Goal: Contribute content: Contribute content

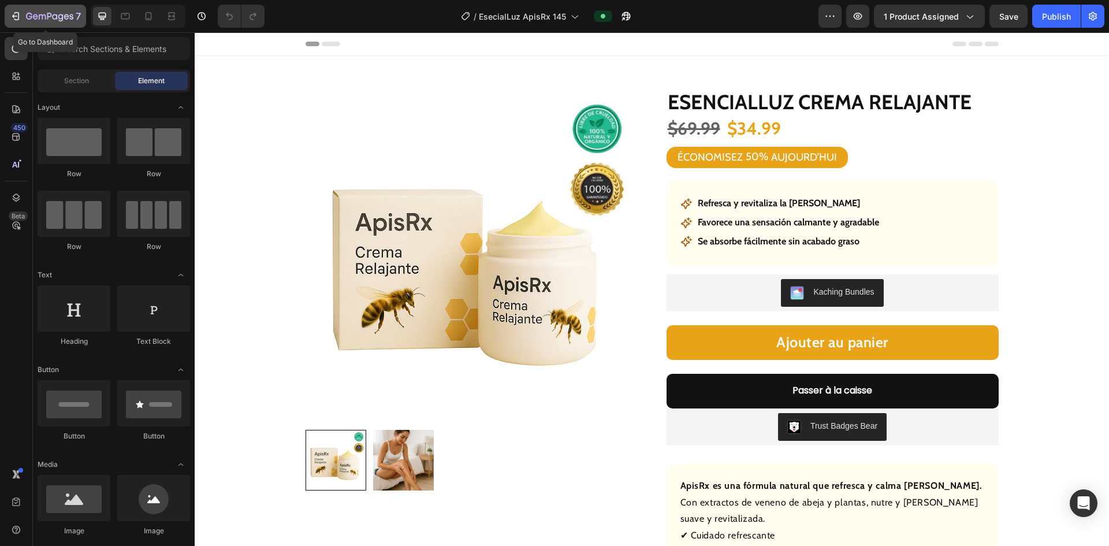
click at [9, 14] on button "7" at bounding box center [45, 16] width 81 height 23
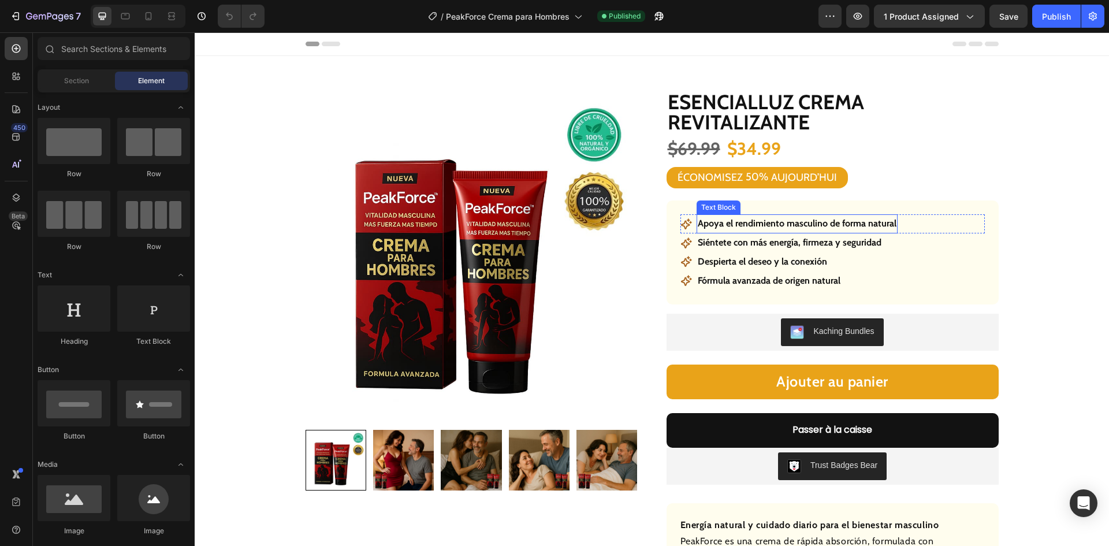
click at [755, 222] on p "Apoya el rendimiento masculino de forma natural" at bounding box center [797, 224] width 199 height 17
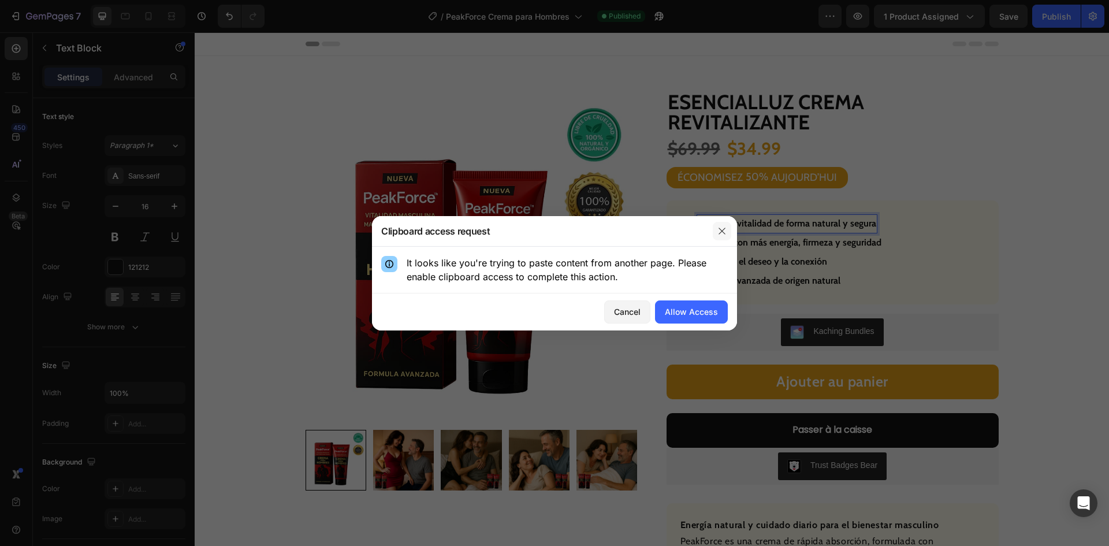
click at [723, 229] on icon "button" at bounding box center [722, 231] width 9 height 9
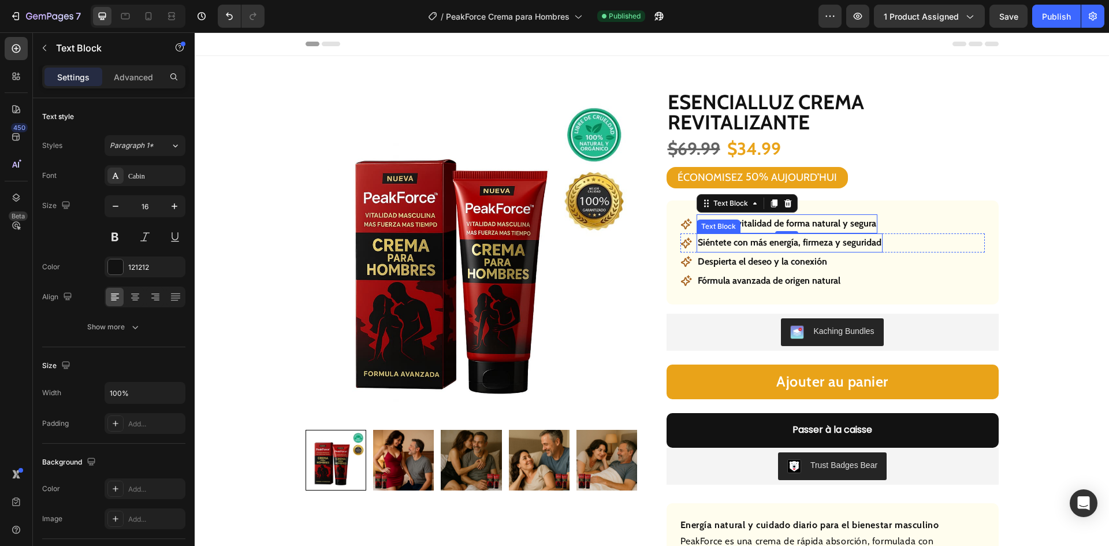
click at [799, 242] on p "Siéntete con más energía, firmeza y seguridad" at bounding box center [790, 243] width 184 height 17
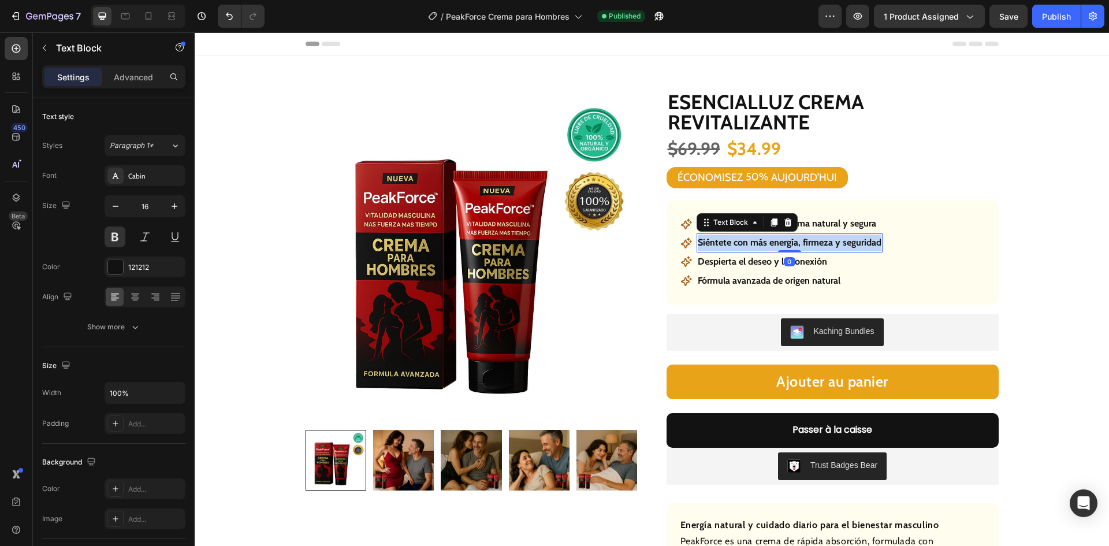
click at [799, 242] on p "Siéntete con más energía, firmeza y seguridad" at bounding box center [790, 243] width 184 height 17
click at [736, 265] on p "Despierta el deseo y la conexión" at bounding box center [762, 262] width 129 height 17
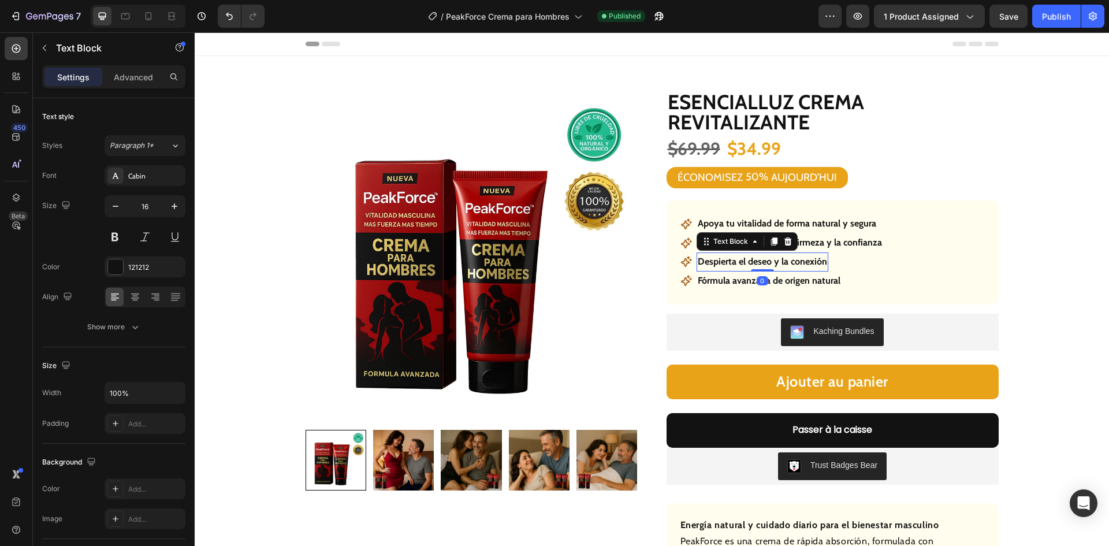
click at [736, 265] on p "Despierta el deseo y la conexión" at bounding box center [762, 262] width 129 height 17
click at [789, 284] on p "Fórmula avanzada de origen natural" at bounding box center [769, 281] width 143 height 17
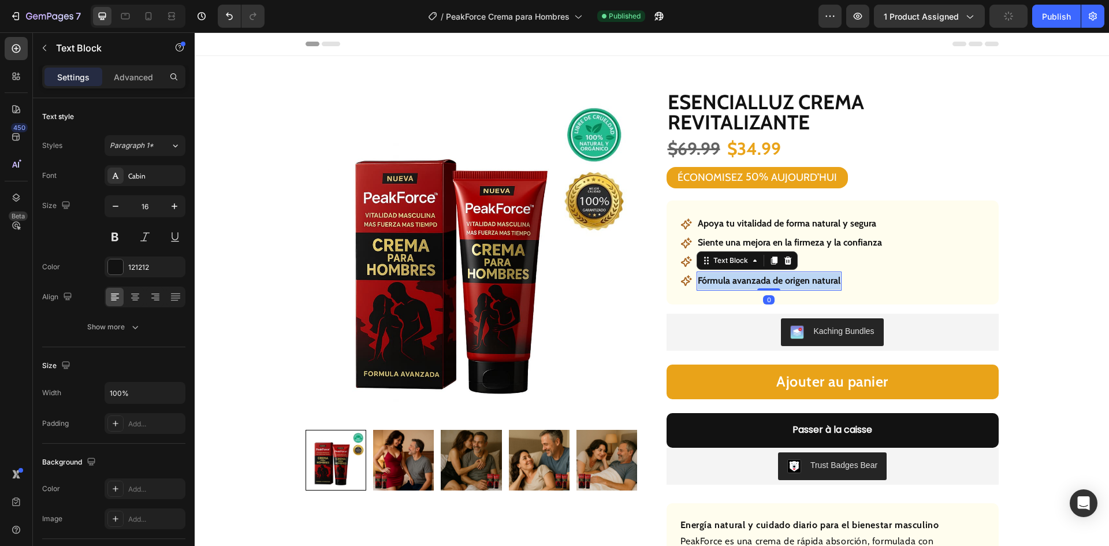
click at [789, 284] on p "Fórmula avanzada de origen natural" at bounding box center [769, 281] width 143 height 17
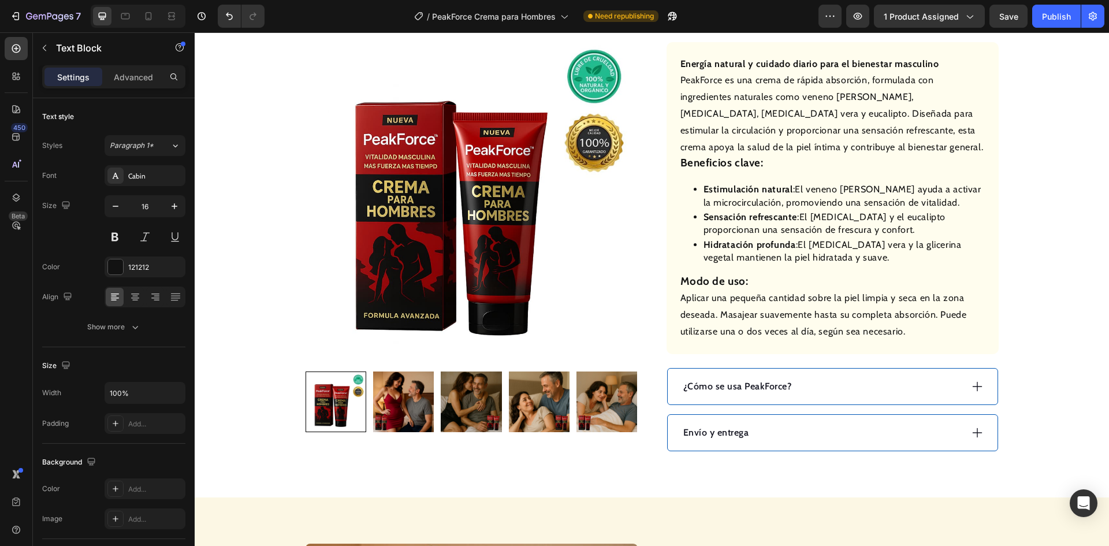
scroll to position [520, 0]
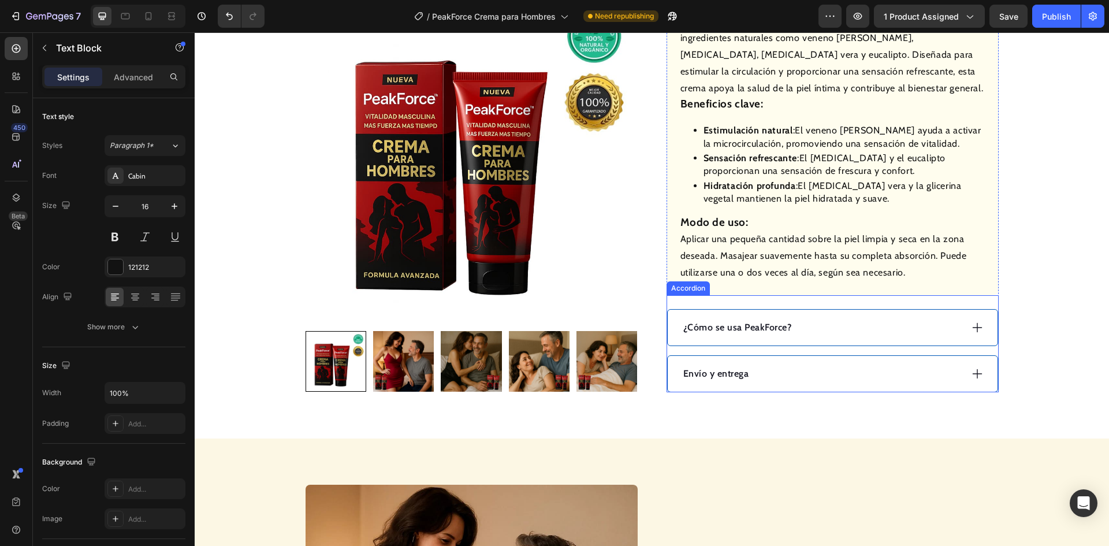
click at [737, 332] on p "¿Cómo se usa PeakForce?" at bounding box center [738, 328] width 109 height 14
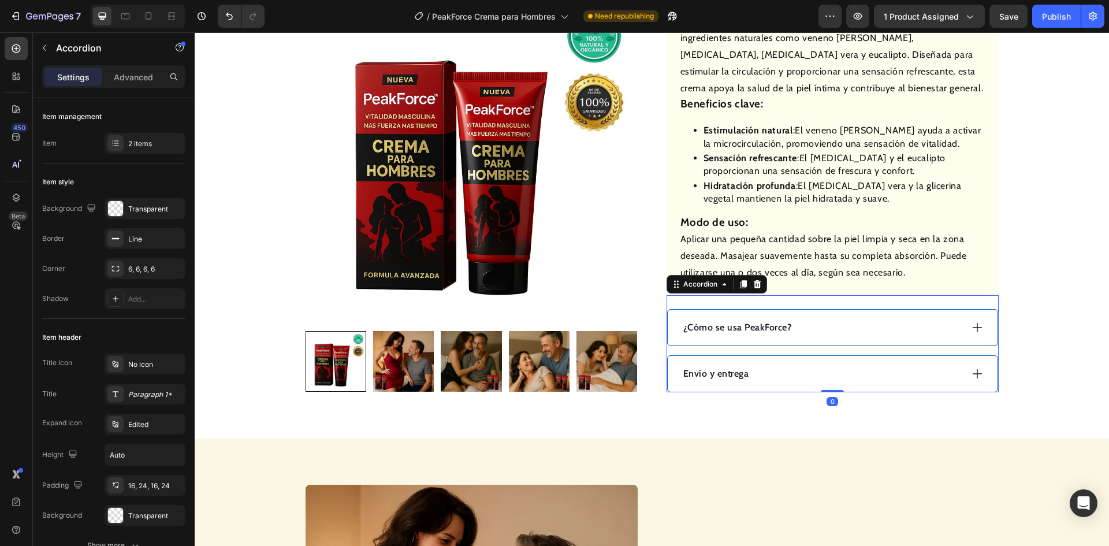
click at [737, 332] on p "¿Cómo se usa PeakForce?" at bounding box center [738, 328] width 109 height 14
click at [826, 332] on div "¿Cómo se [GEOGRAPHIC_DATA]?" at bounding box center [822, 327] width 280 height 17
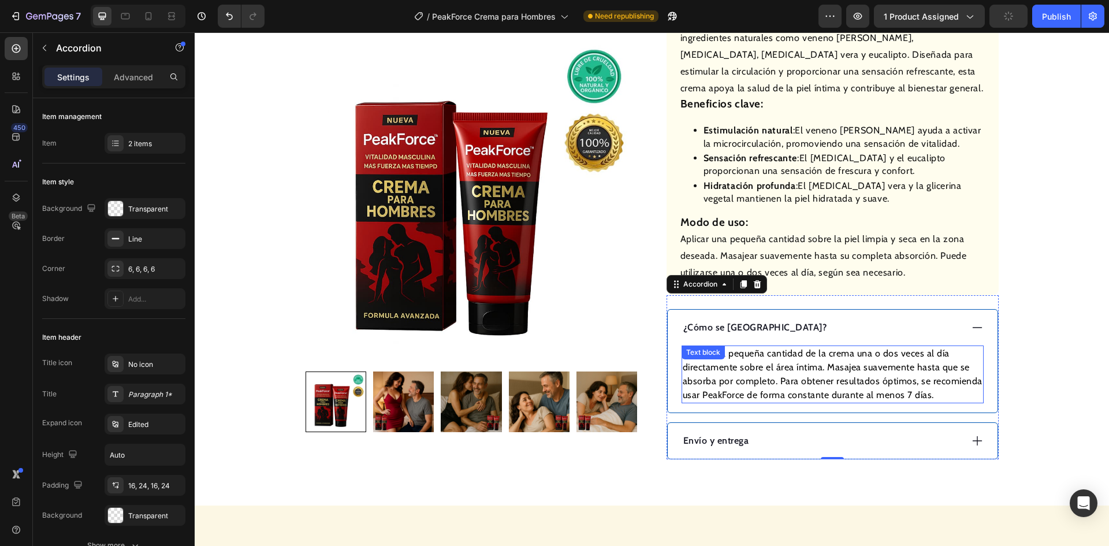
click at [818, 365] on p "Aplica una pequeña cantidad de la crema una o dos veces al día directamente sob…" at bounding box center [833, 374] width 300 height 55
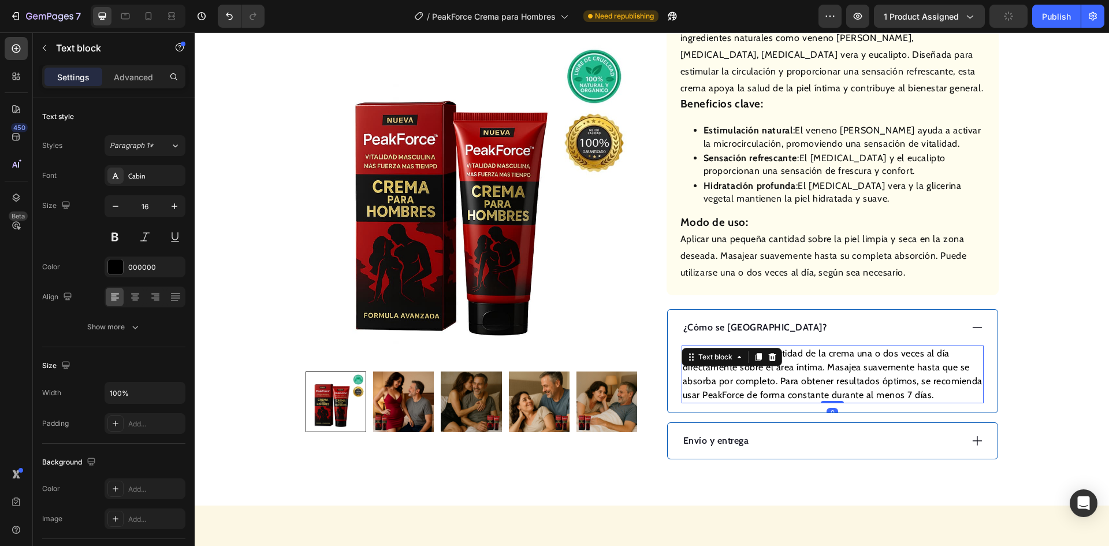
click at [818, 365] on p "Aplica una pequeña cantidad de la crema una o dos veces al día directamente sob…" at bounding box center [833, 374] width 300 height 55
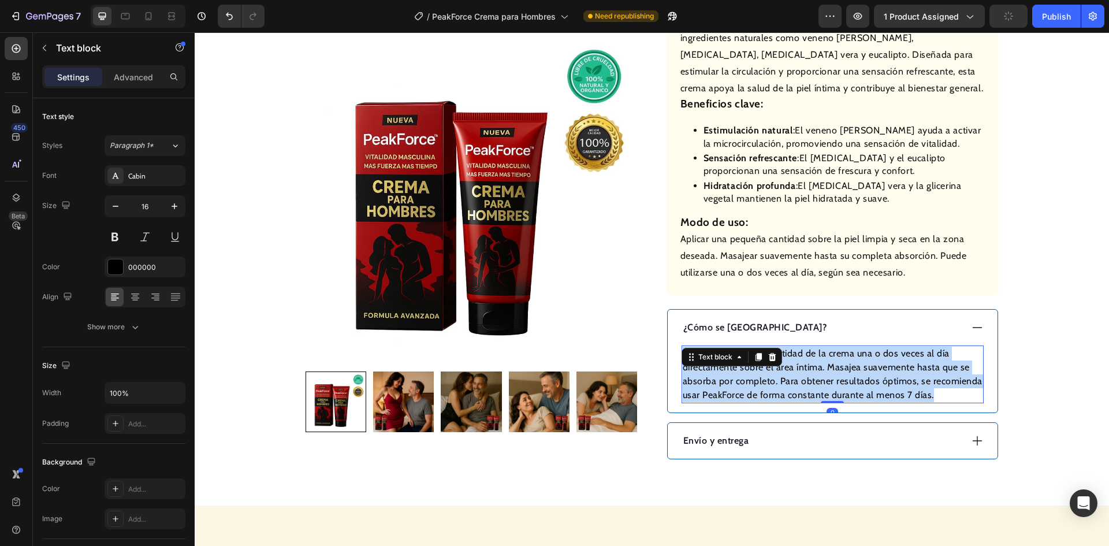
click at [818, 365] on p "Aplica una pequeña cantidad de la crema una o dos veces al día directamente sob…" at bounding box center [833, 374] width 300 height 55
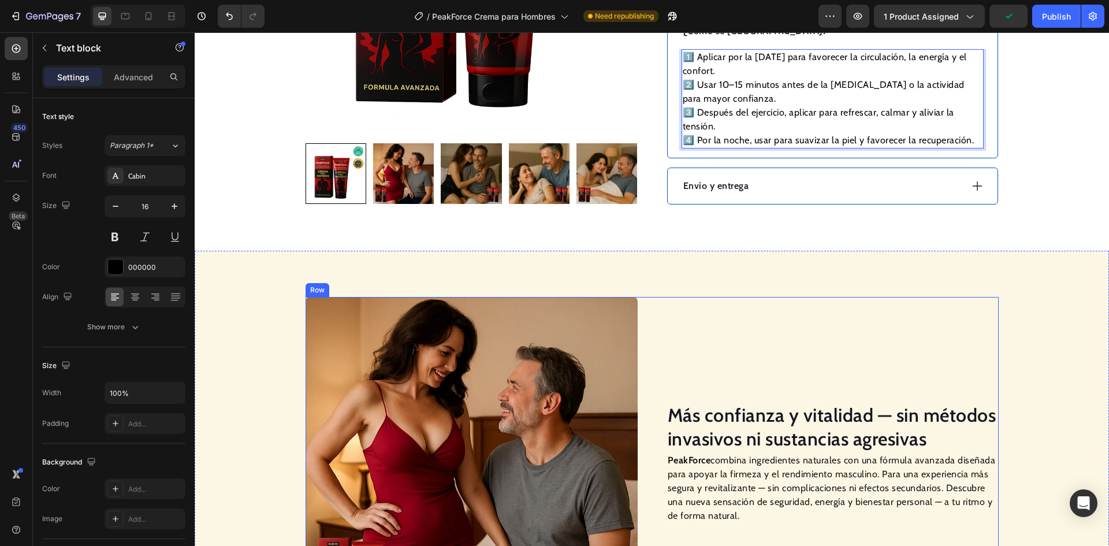
scroll to position [867, 0]
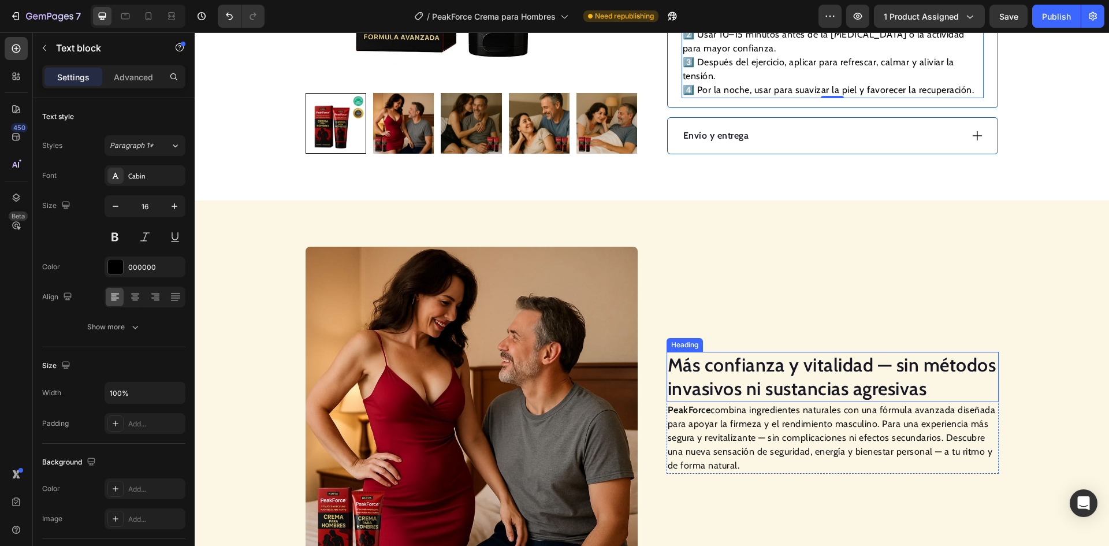
click at [755, 369] on h2 "Más confianza y vitalidad — sin métodos invasivos ni sustancias agresivas" at bounding box center [833, 377] width 332 height 50
click at [755, 369] on p "Más confianza y vitalidad — sin métodos invasivos ni sustancias agresivas" at bounding box center [833, 377] width 330 height 48
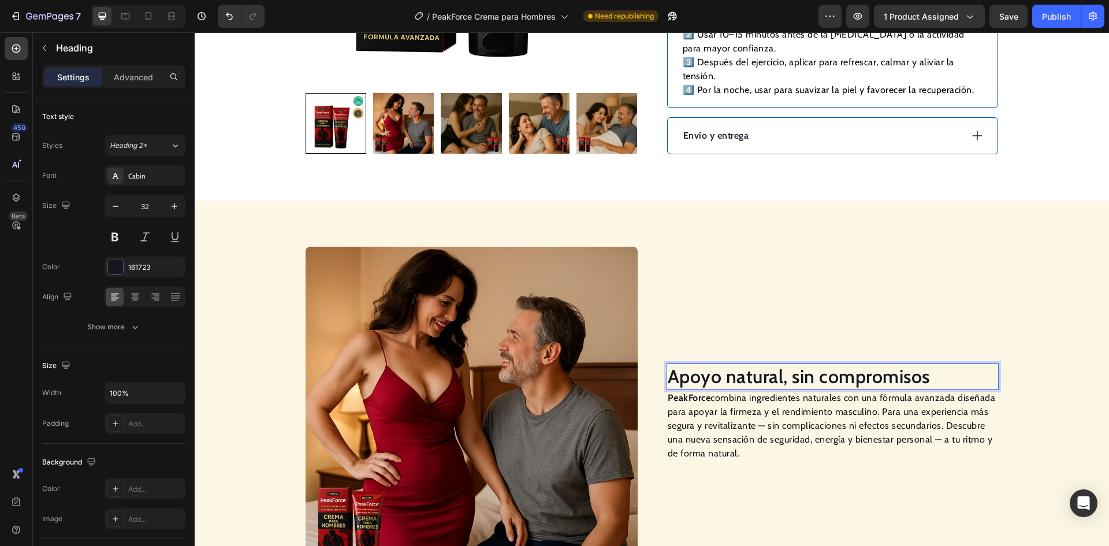
scroll to position [878, 0]
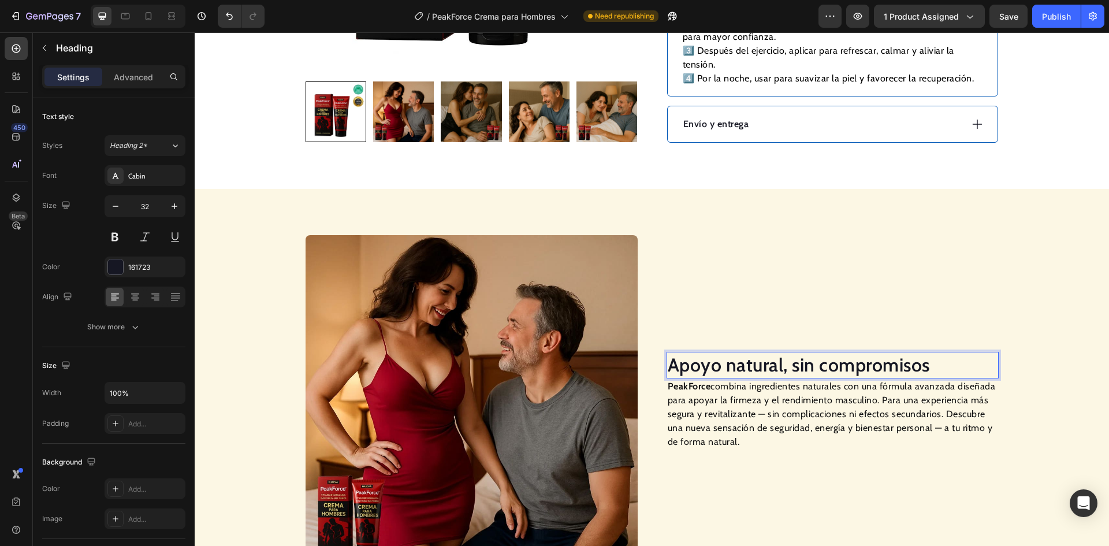
click at [800, 397] on p "PeakForce combina ingredientes naturales con una fórmula avanzada diseñada para…" at bounding box center [833, 414] width 330 height 69
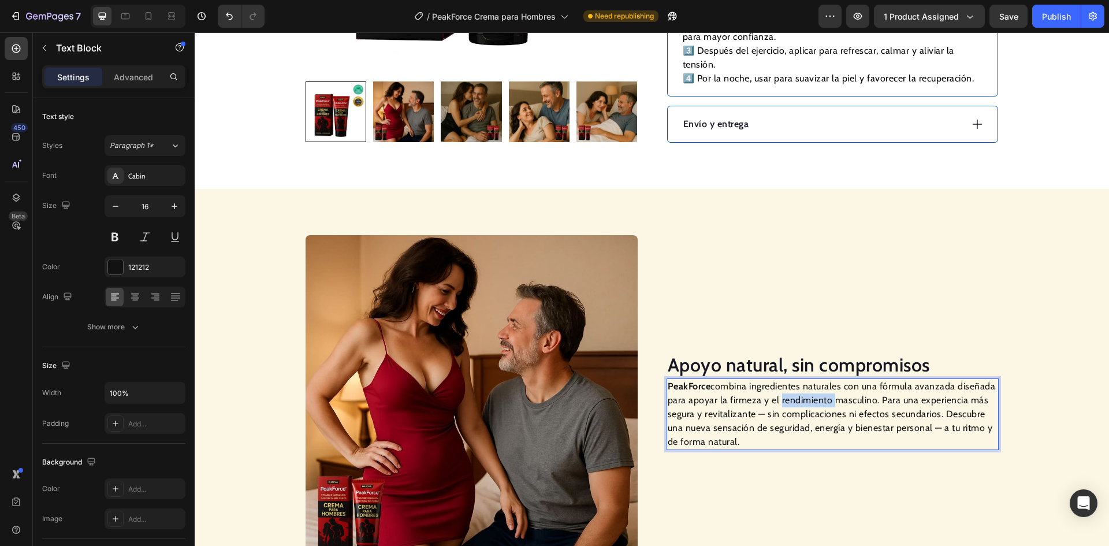
click at [800, 397] on p "PeakForce combina ingredientes naturales con una fórmula avanzada diseñada para…" at bounding box center [833, 414] width 330 height 69
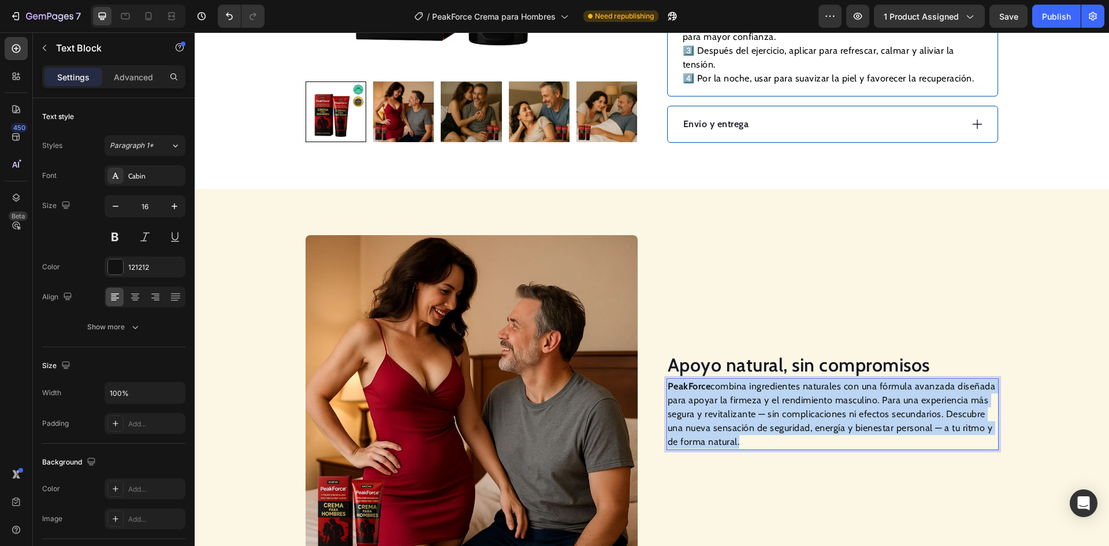
click at [800, 397] on p "PeakForce combina ingredientes naturales con una fórmula avanzada diseñada para…" at bounding box center [833, 414] width 330 height 69
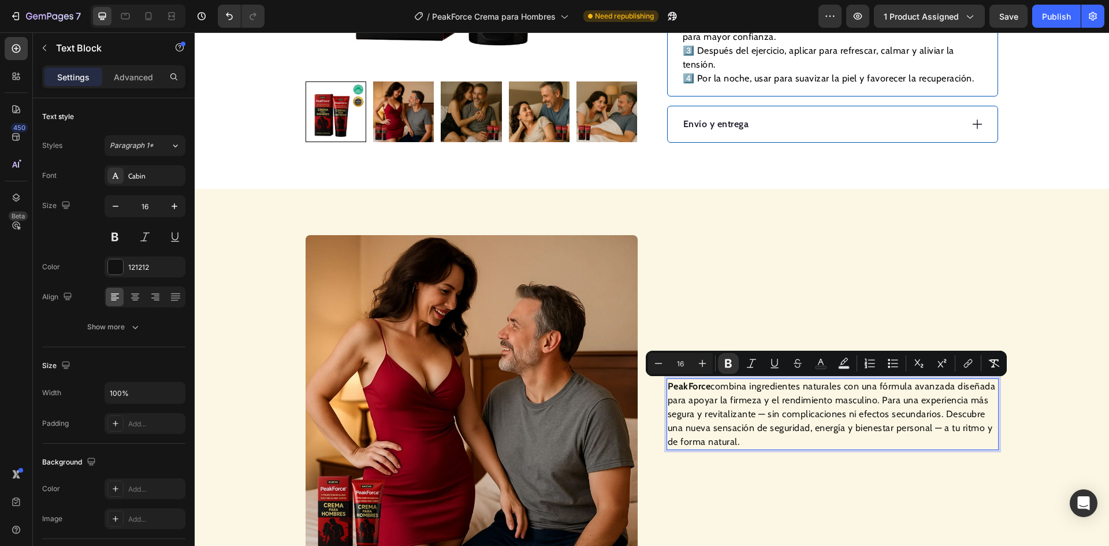
scroll to position [892, 0]
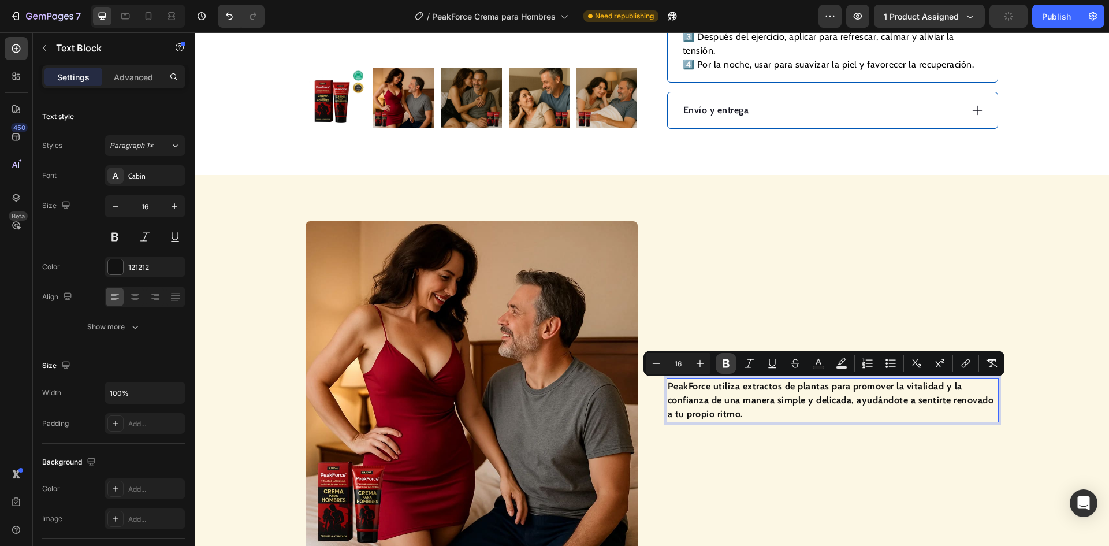
click at [723, 361] on icon "Editor contextual toolbar" at bounding box center [726, 363] width 7 height 9
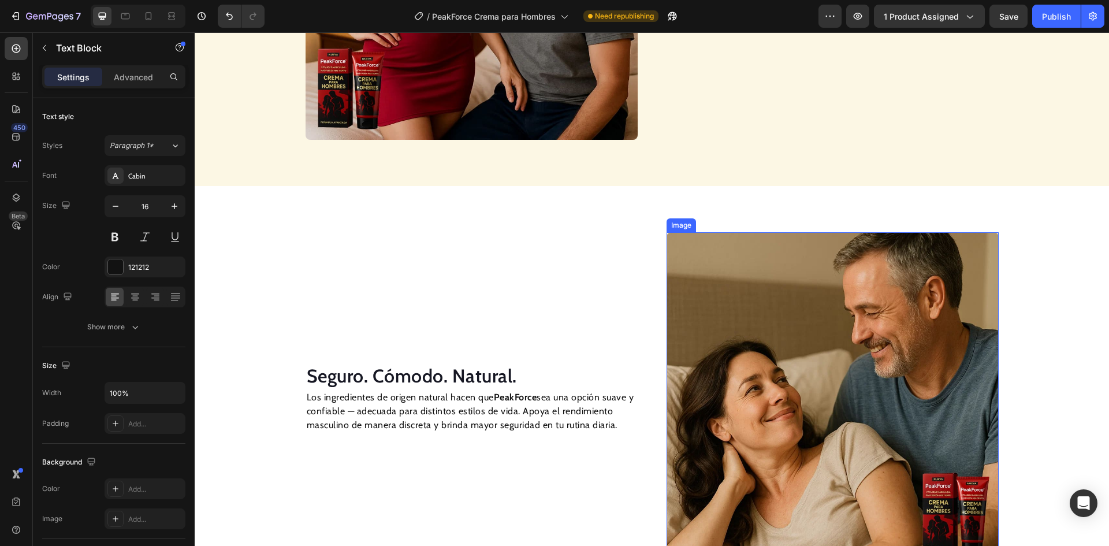
scroll to position [1354, 0]
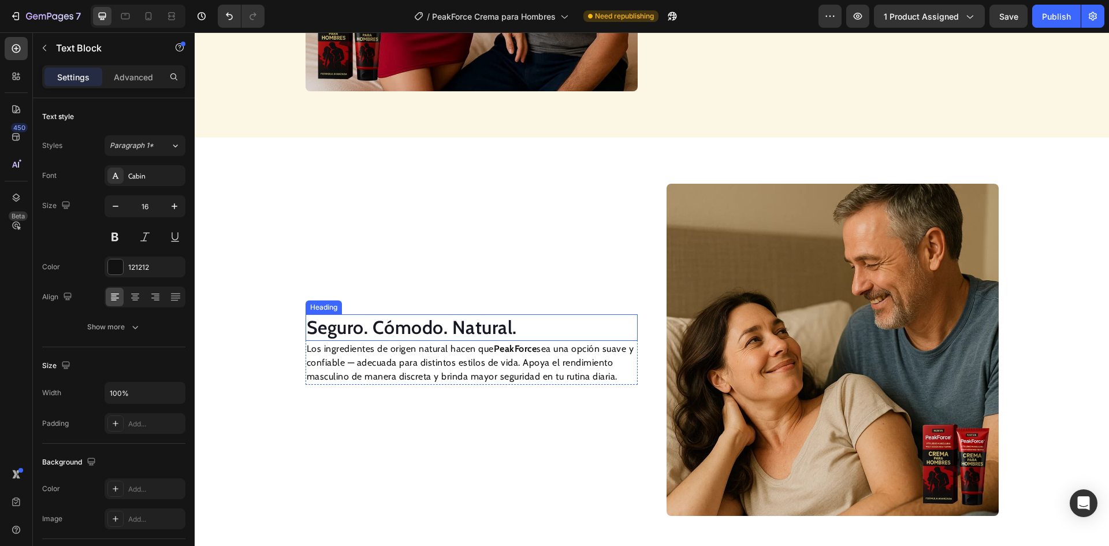
click at [440, 328] on h2 "Seguro. Cómodo. Natural." at bounding box center [472, 327] width 332 height 27
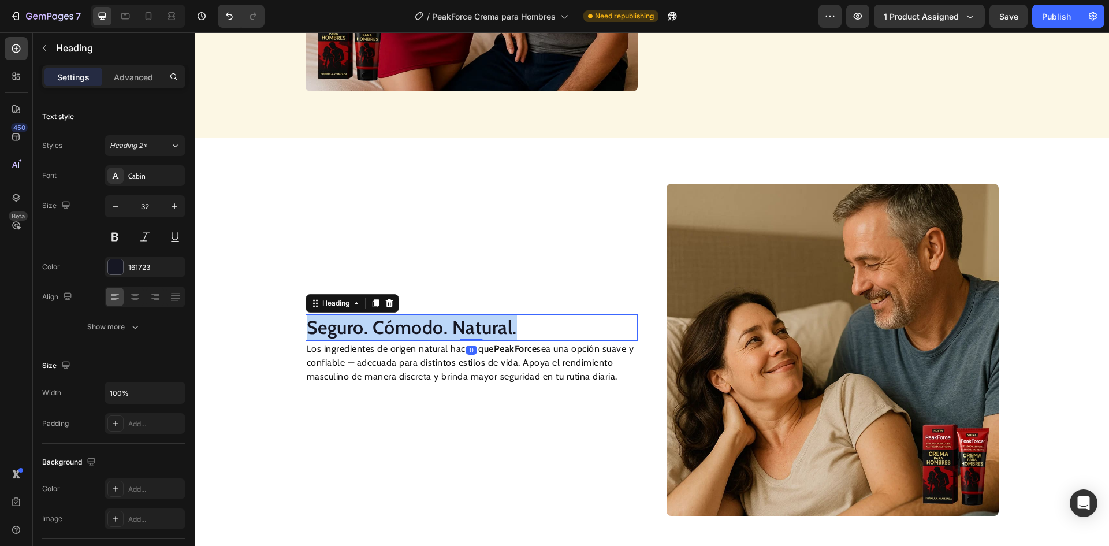
click at [440, 328] on p "Seguro. Cómodo. Natural." at bounding box center [472, 327] width 330 height 24
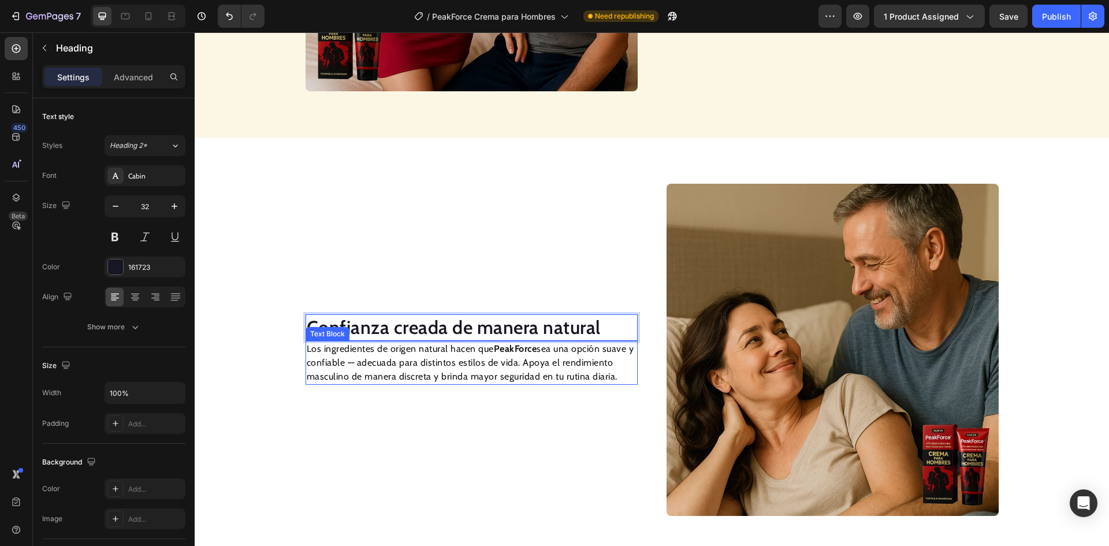
click at [488, 366] on p "Los ingredientes de origen natural hacen que PeakForce sea una opción suave y c…" at bounding box center [472, 363] width 330 height 42
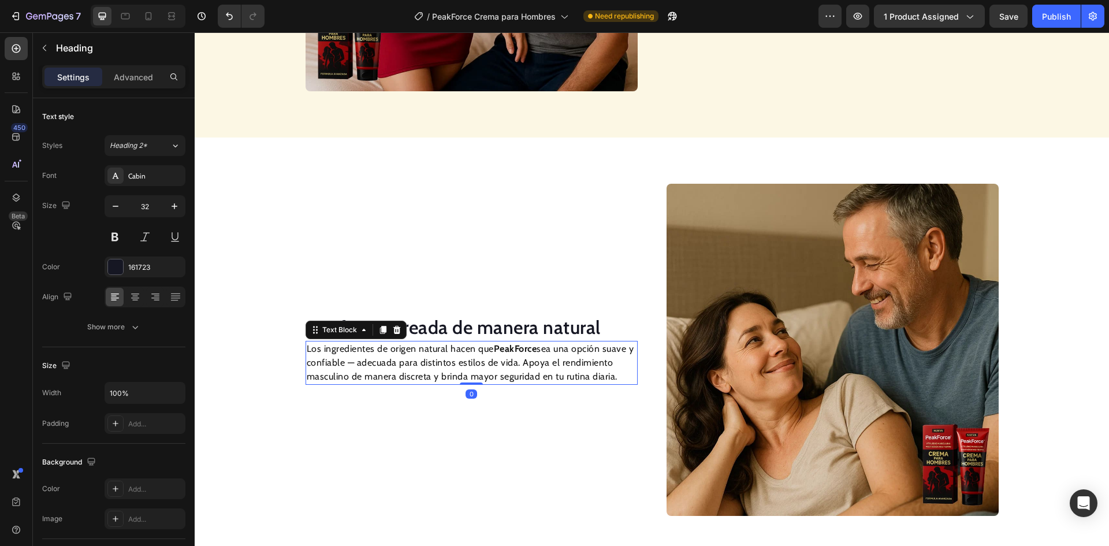
click at [488, 366] on p "Los ingredientes de origen natural hacen que PeakForce sea una opción suave y c…" at bounding box center [472, 363] width 330 height 42
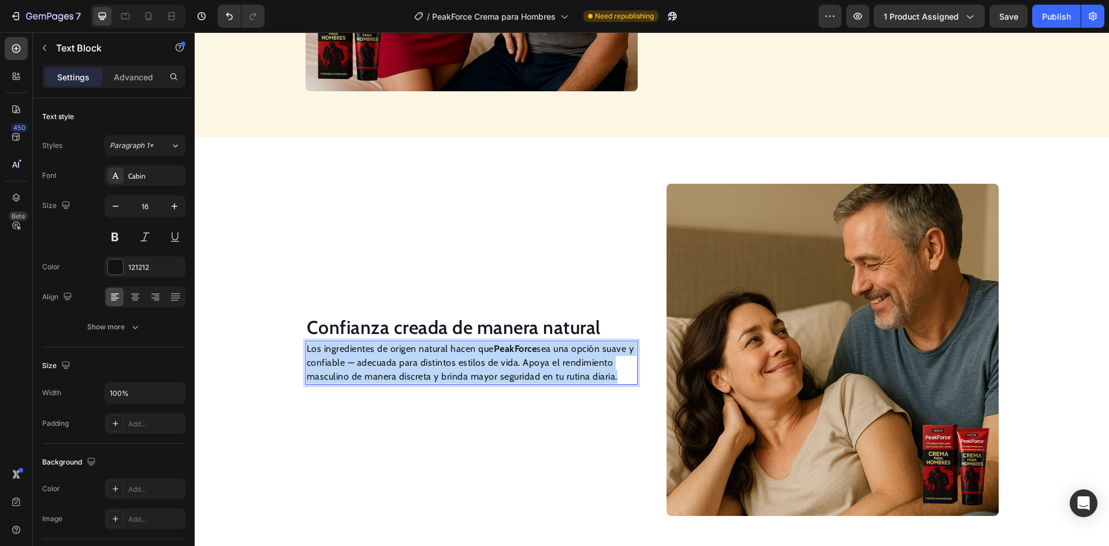
click at [488, 366] on p "Los ingredientes de origen natural hacen que PeakForce sea una opción suave y c…" at bounding box center [472, 363] width 330 height 42
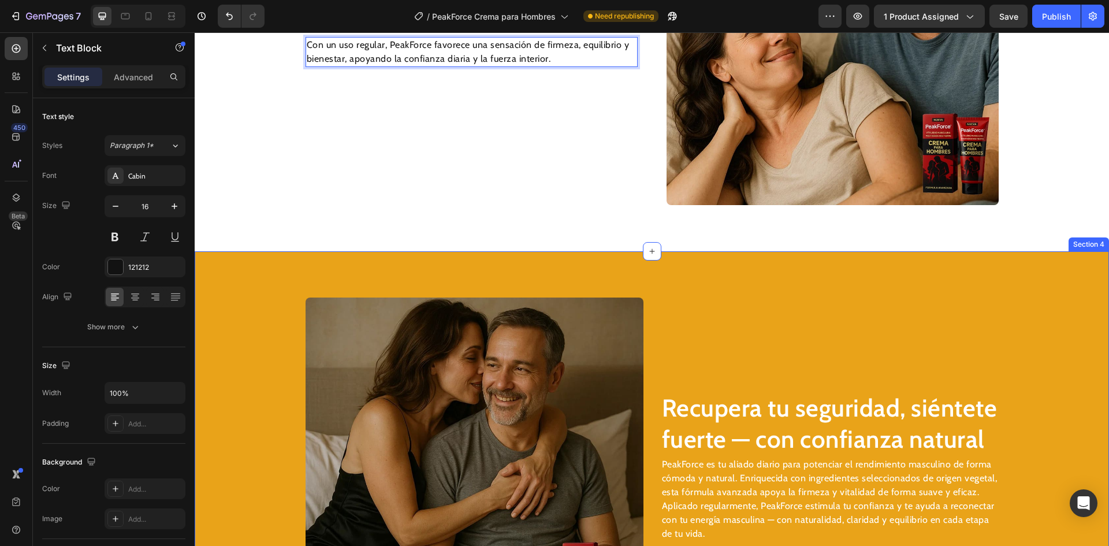
scroll to position [1766, 0]
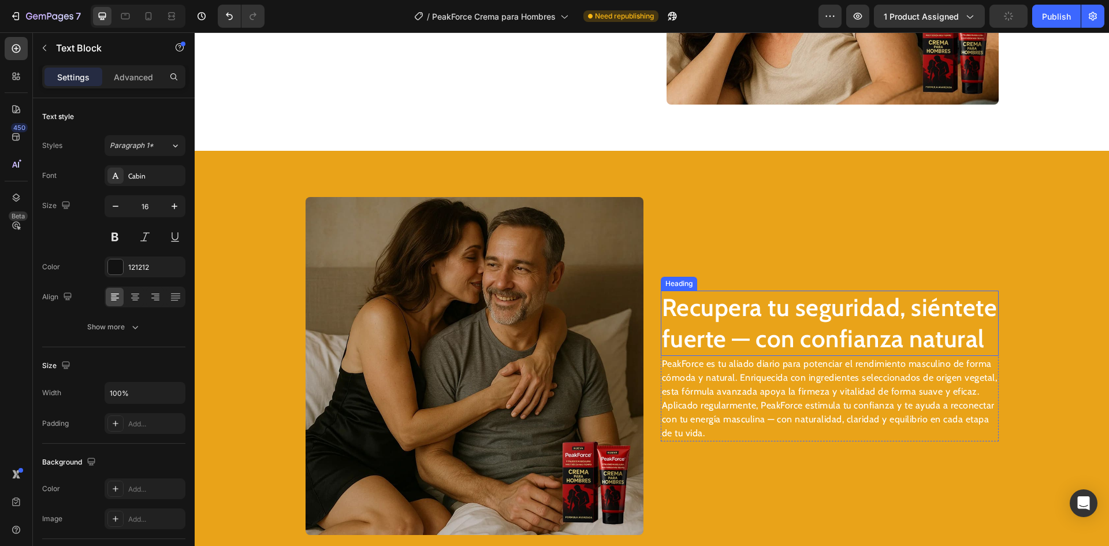
click at [770, 319] on h2 "Recupera tu seguridad, siéntete fuerte — con confianza natural" at bounding box center [830, 323] width 338 height 65
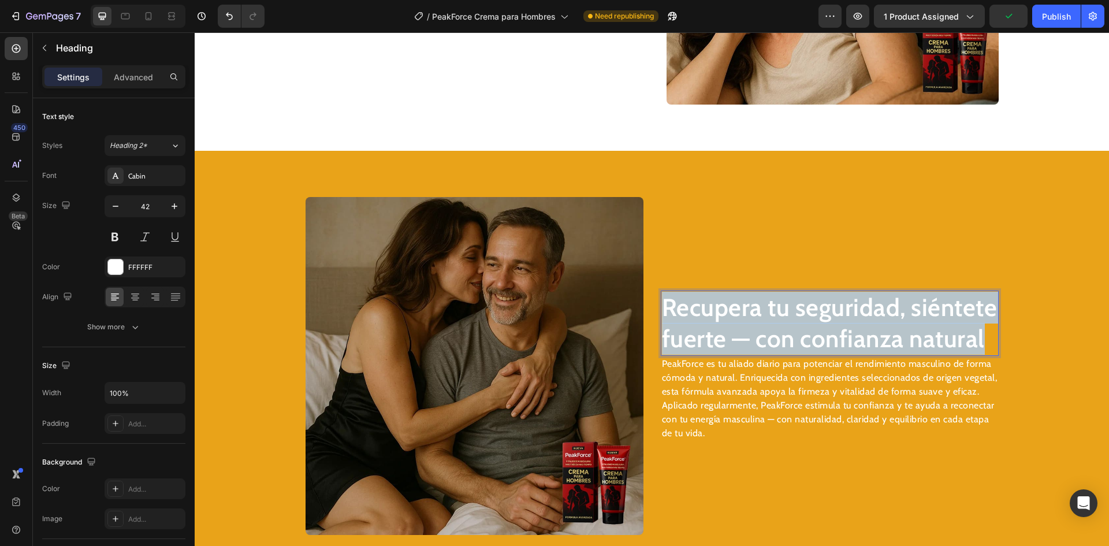
click at [770, 319] on p "Recupera tu seguridad, siéntete fuerte — con confianza natural" at bounding box center [830, 323] width 336 height 63
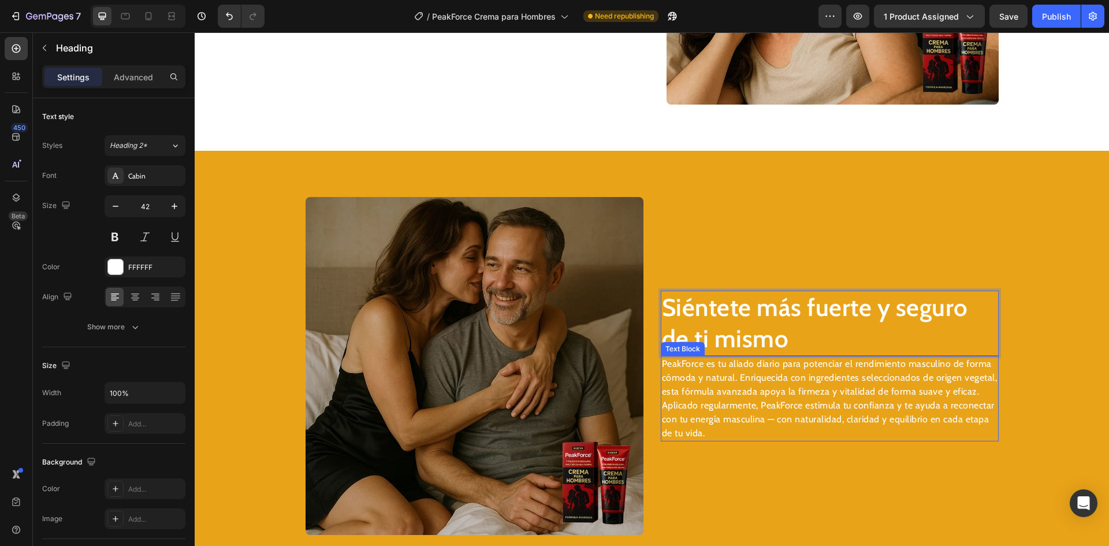
click at [766, 399] on p "Aplicado regularmente, PeakForce estimula tu confianza y te ayuda a reconectar …" at bounding box center [830, 420] width 336 height 42
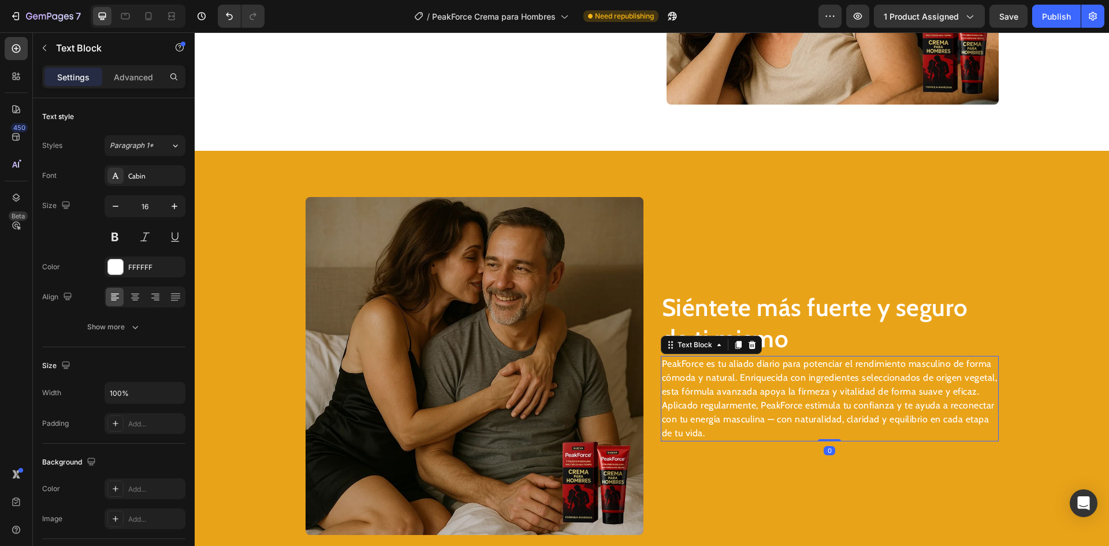
click at [767, 399] on p "Aplicado regularmente, PeakForce estimula tu confianza y te ayuda a reconectar …" at bounding box center [830, 420] width 336 height 42
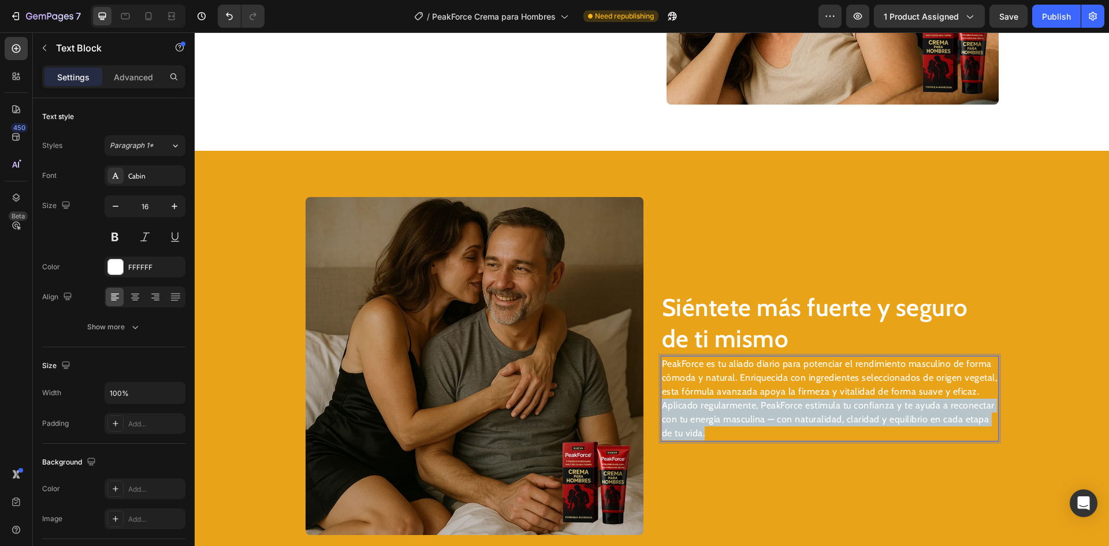
click at [767, 399] on p "Aplicado regularmente, PeakForce estimula tu confianza y te ayuda a reconectar …" at bounding box center [830, 420] width 336 height 42
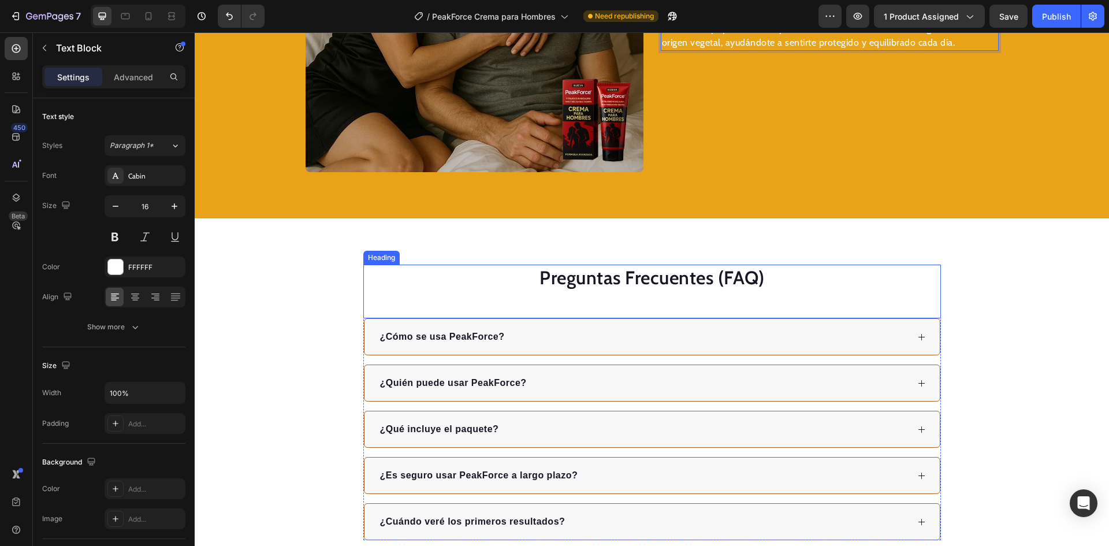
scroll to position [2140, 0]
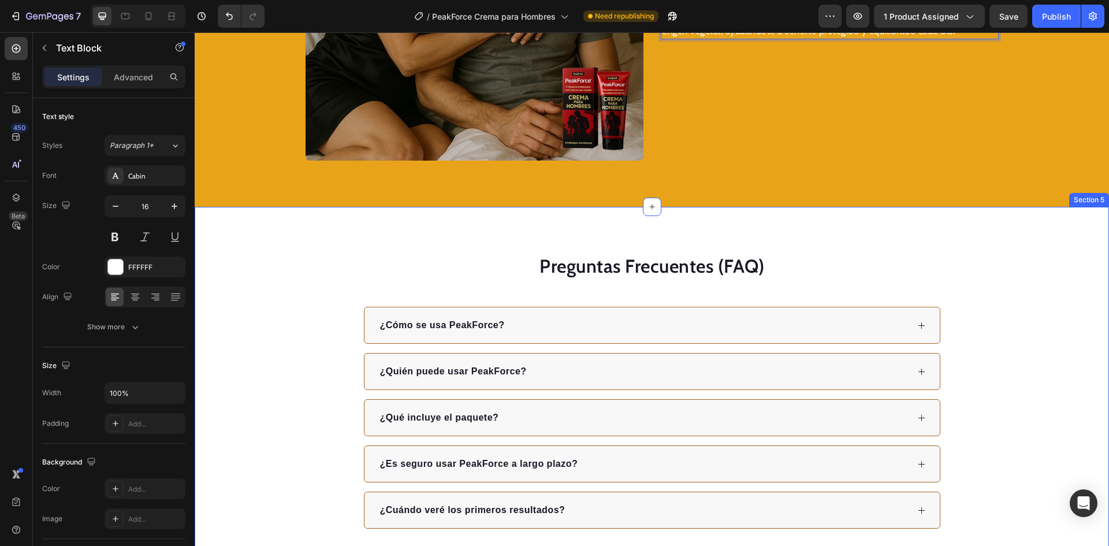
click at [940, 233] on div "Preguntas Frecuentes (FAQ) Heading ¿Cómo se usa PeakForce? ¿Quién puede usar Pe…" at bounding box center [652, 391] width 915 height 369
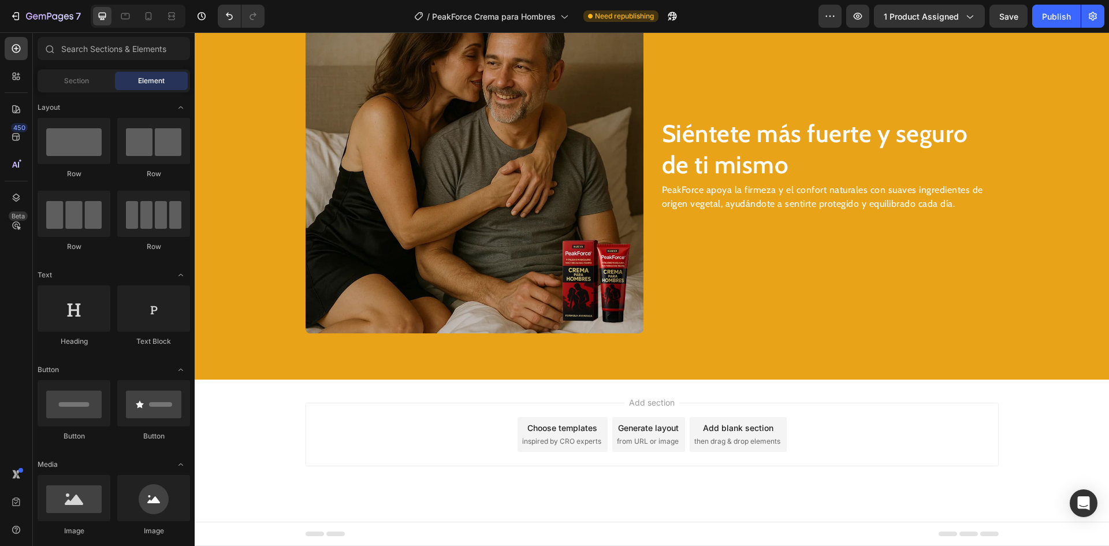
scroll to position [1967, 0]
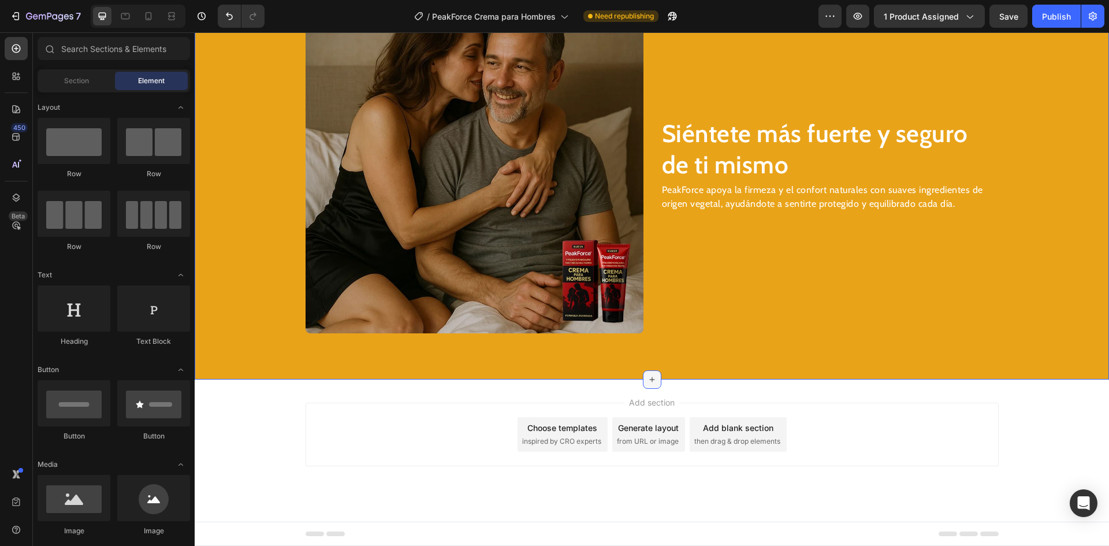
click at [649, 383] on icon at bounding box center [652, 379] width 9 height 9
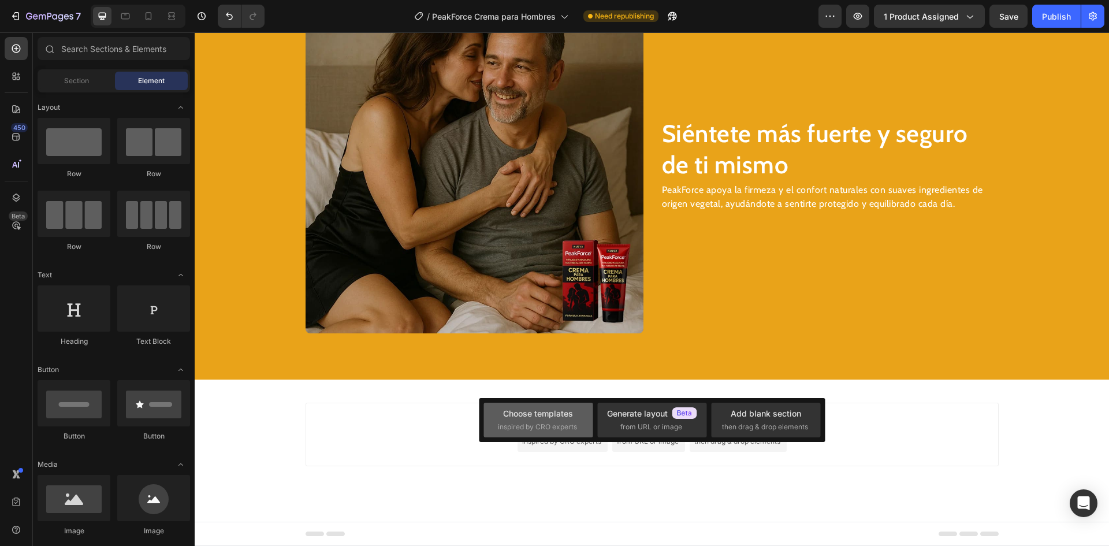
click at [564, 417] on div "Choose templates" at bounding box center [538, 413] width 70 height 12
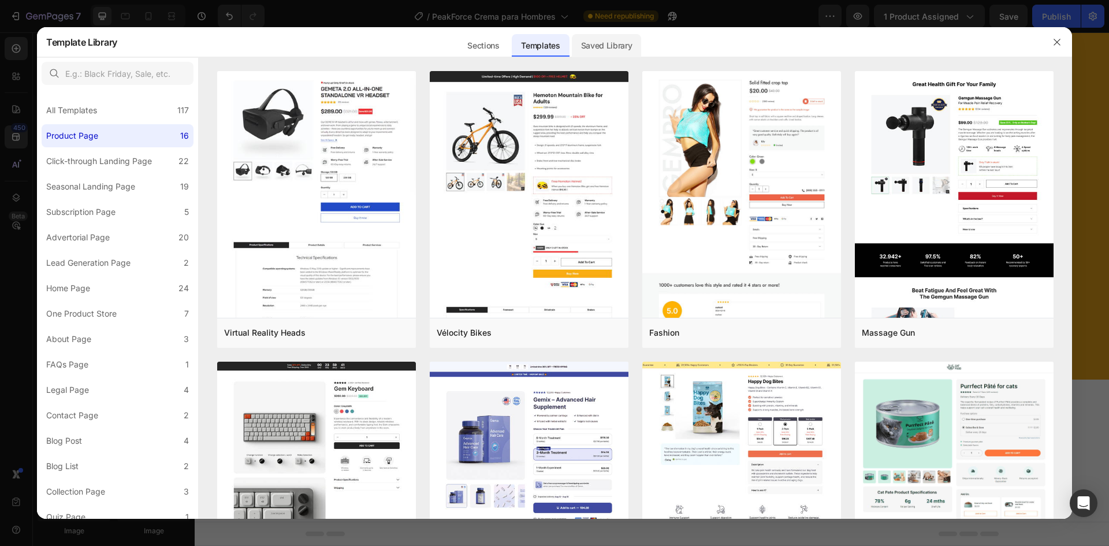
click at [593, 50] on div "Saved Library" at bounding box center [607, 45] width 70 height 23
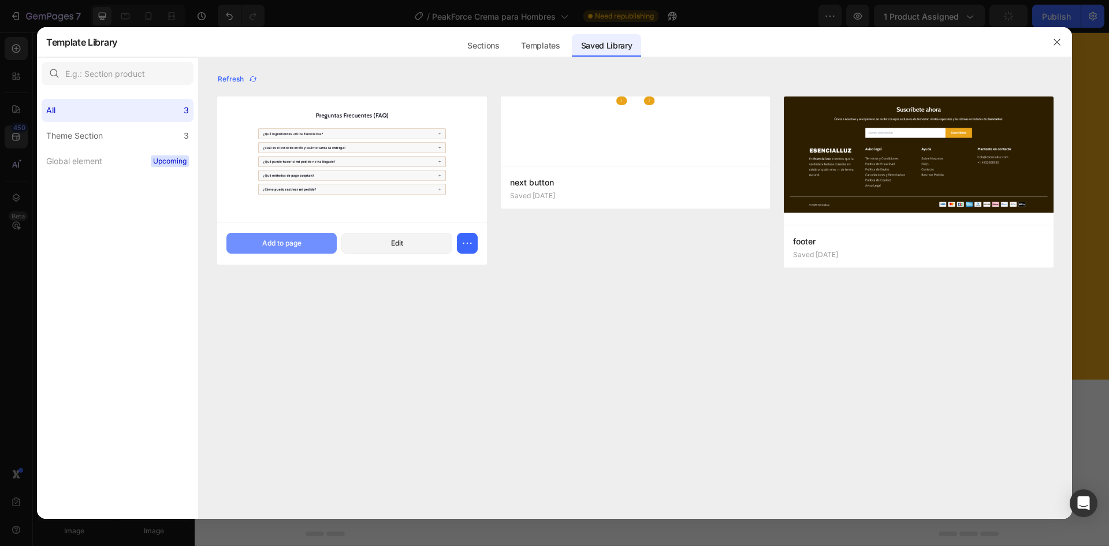
click at [303, 240] on button "Add to page" at bounding box center [282, 243] width 110 height 21
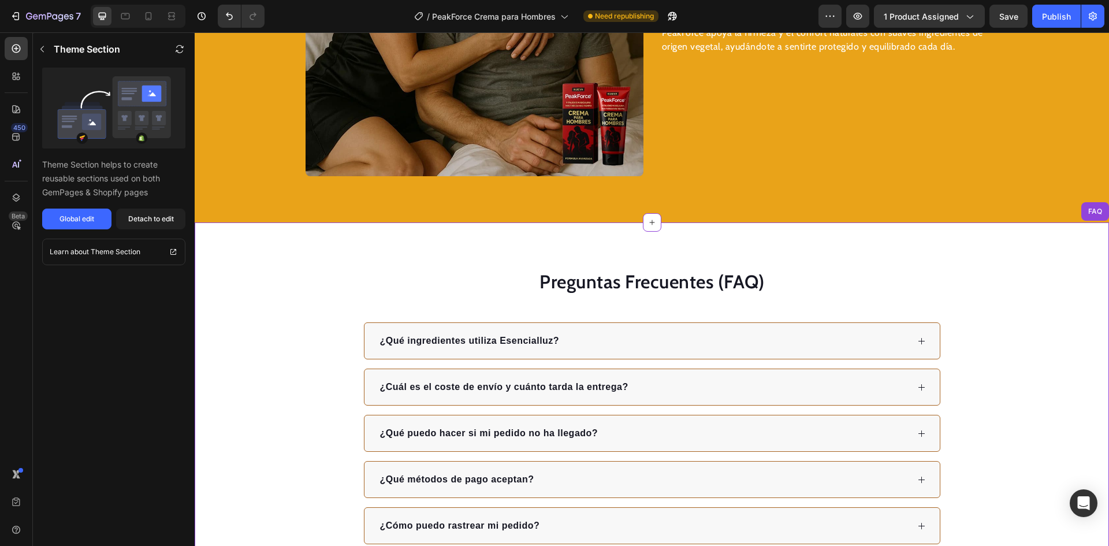
scroll to position [2026, 0]
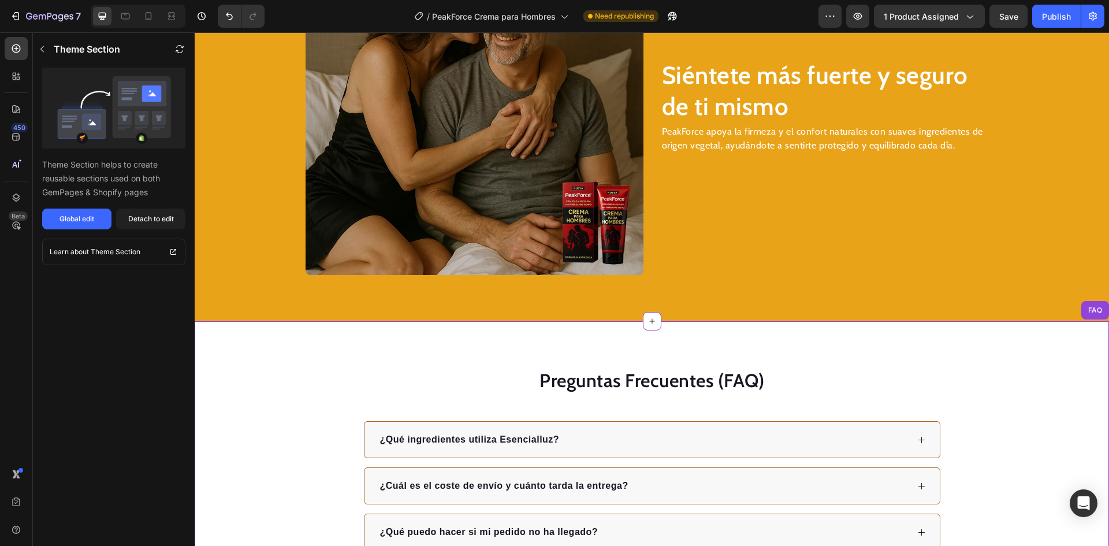
click at [500, 142] on img at bounding box center [475, 106] width 338 height 338
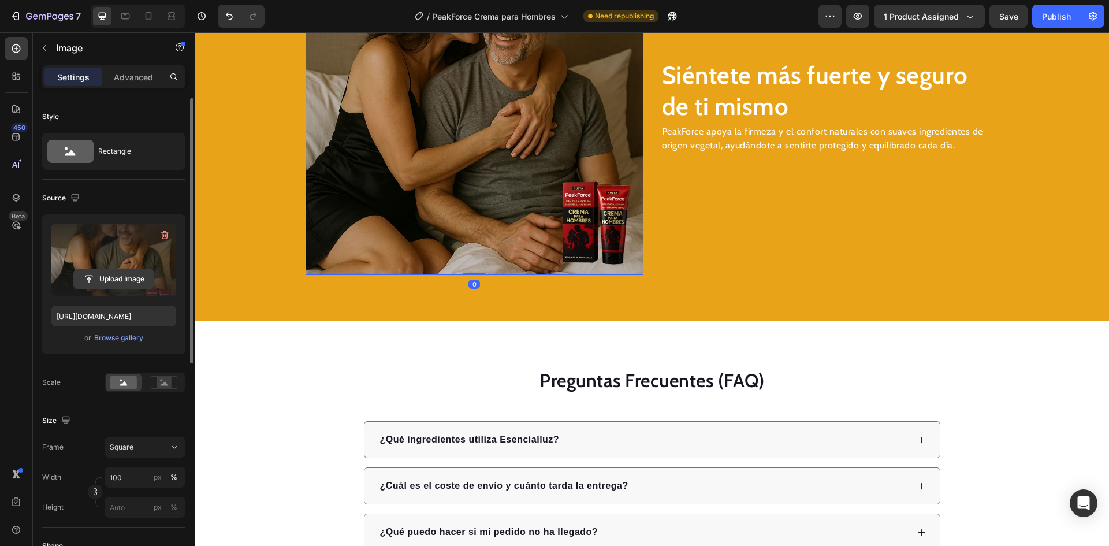
click at [110, 278] on input "file" at bounding box center [114, 279] width 80 height 20
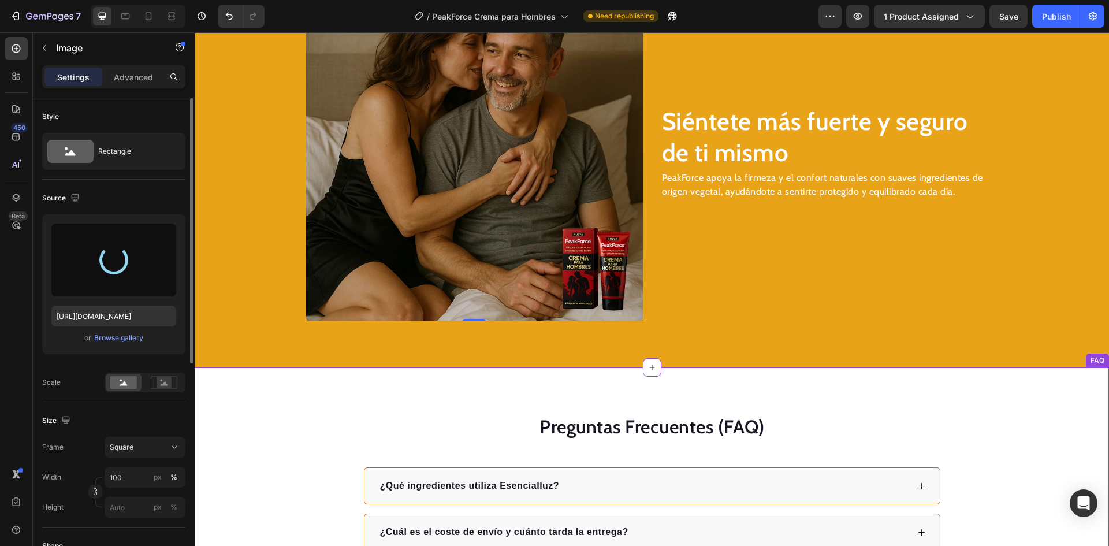
type input "[URL][DOMAIN_NAME]"
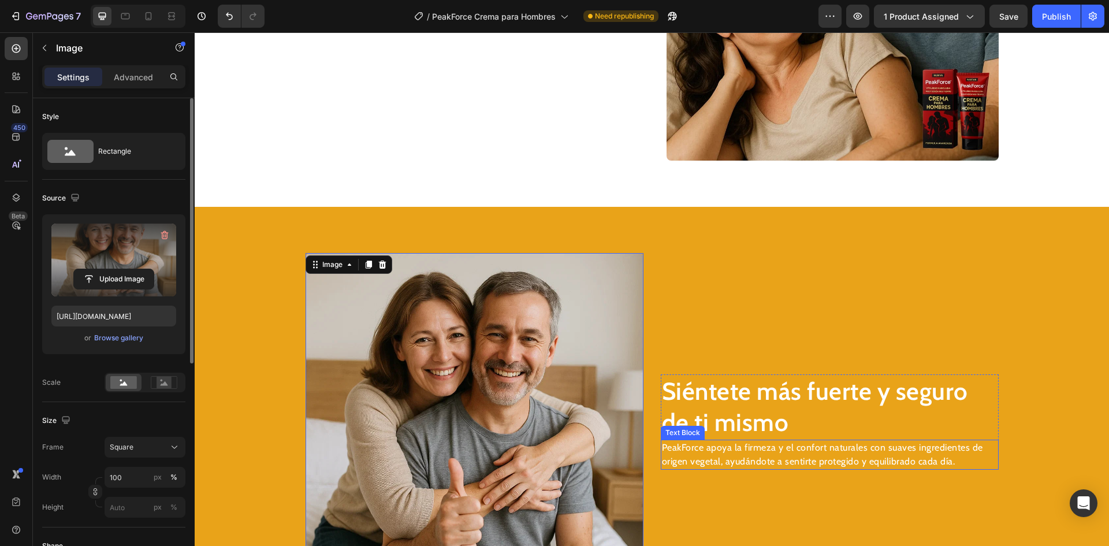
scroll to position [1679, 0]
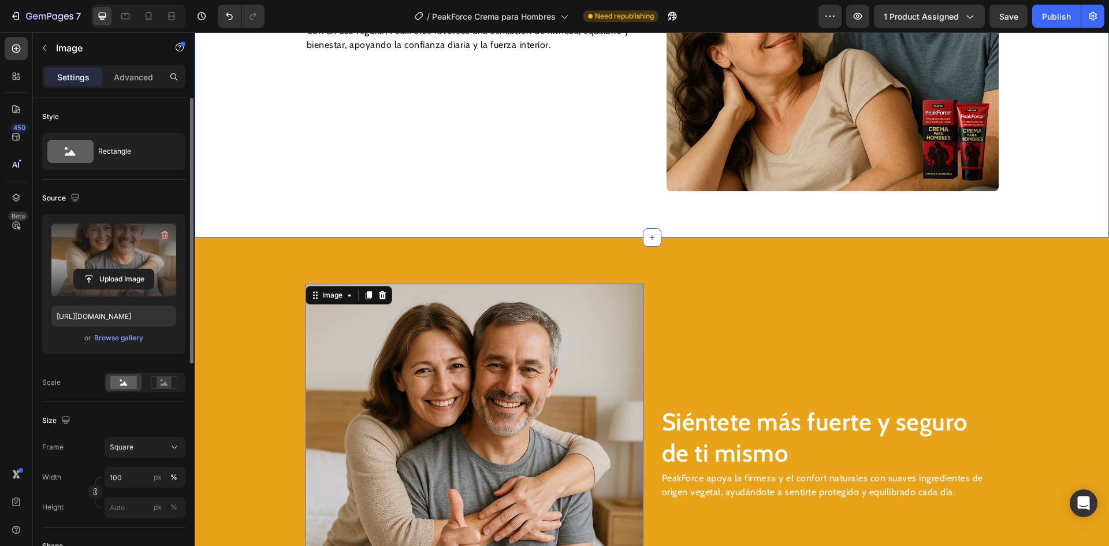
click at [839, 150] on img at bounding box center [833, 25] width 332 height 332
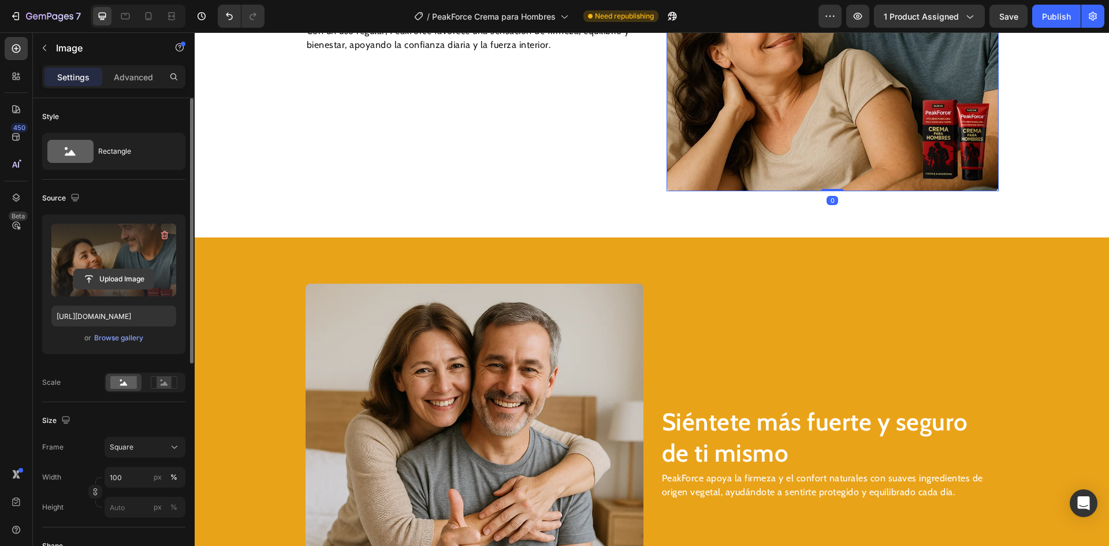
click at [123, 286] on input "file" at bounding box center [114, 279] width 80 height 20
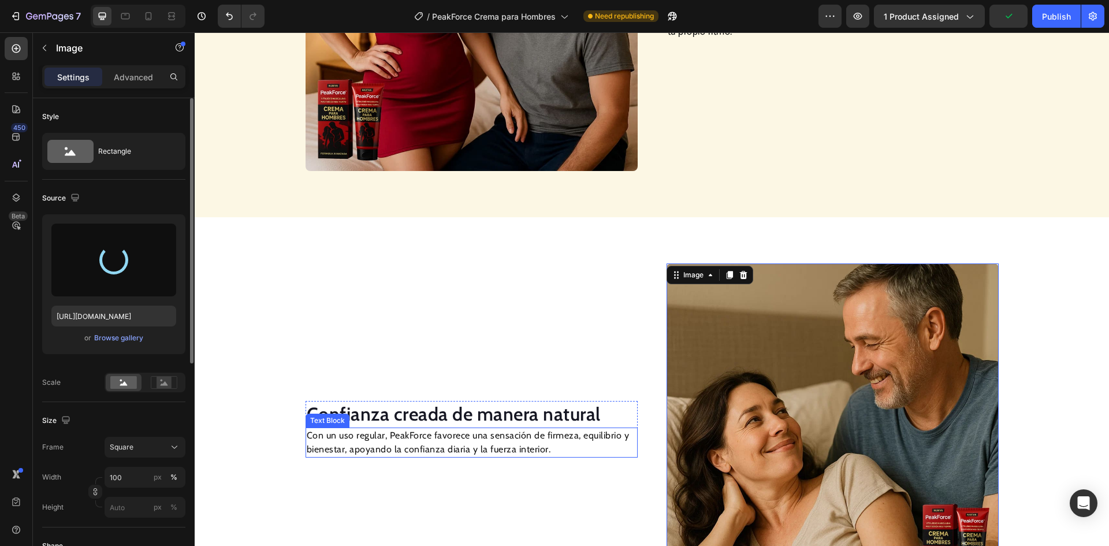
scroll to position [1217, 0]
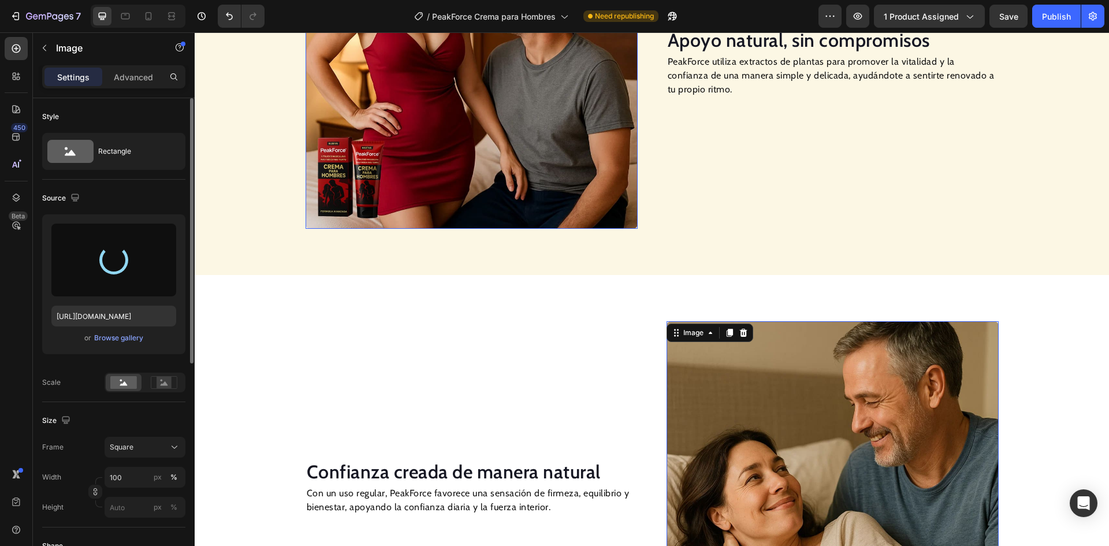
type input "[URL][DOMAIN_NAME]"
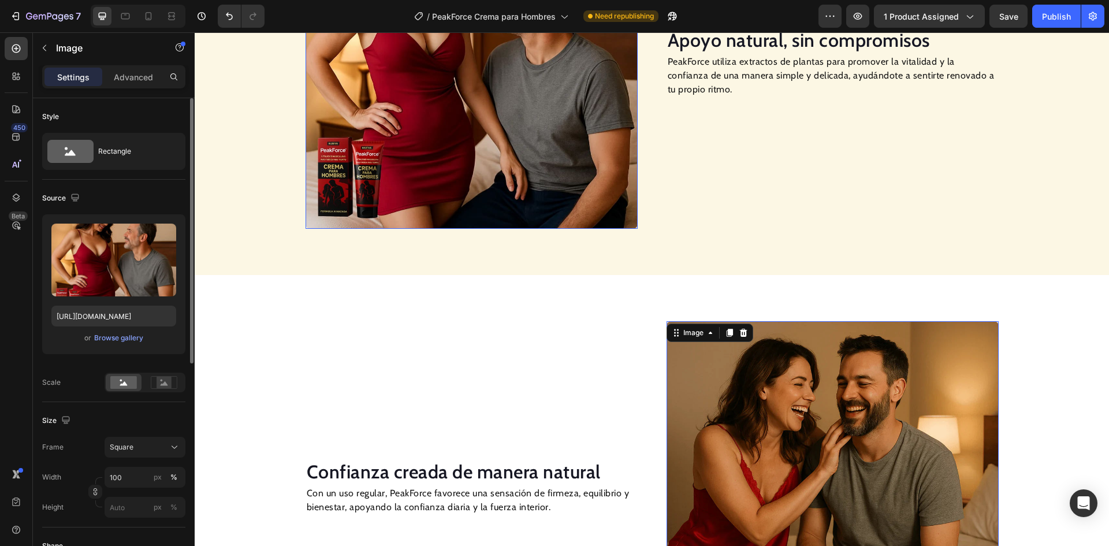
click at [449, 124] on img at bounding box center [472, 63] width 332 height 332
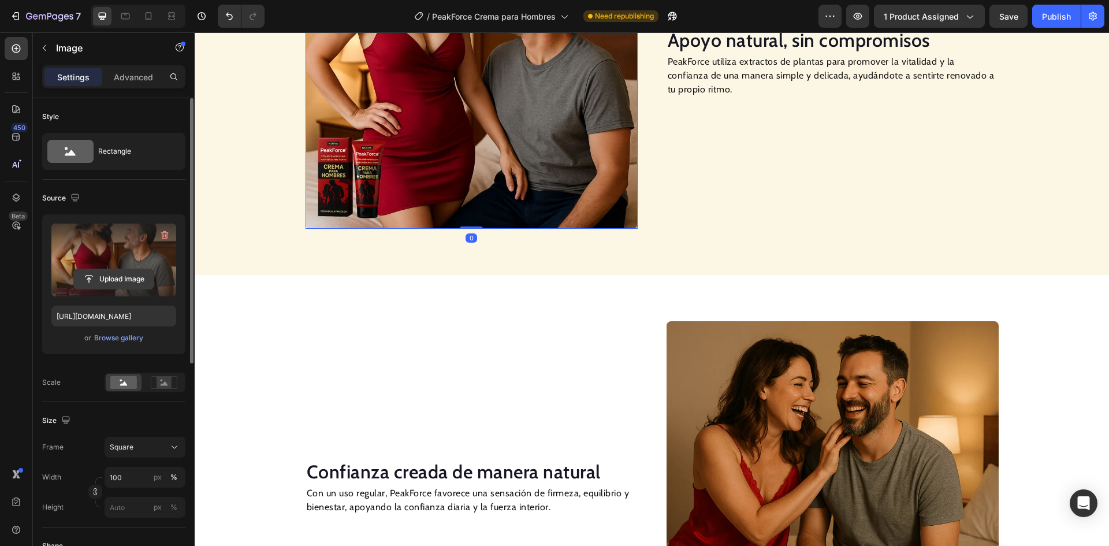
click at [120, 286] on input "file" at bounding box center [114, 279] width 80 height 20
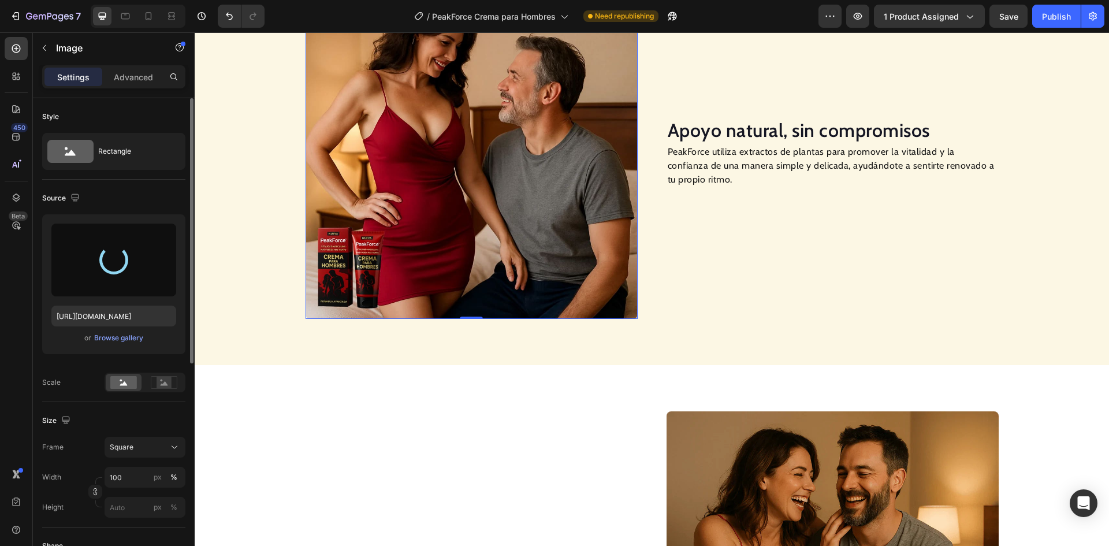
scroll to position [986, 0]
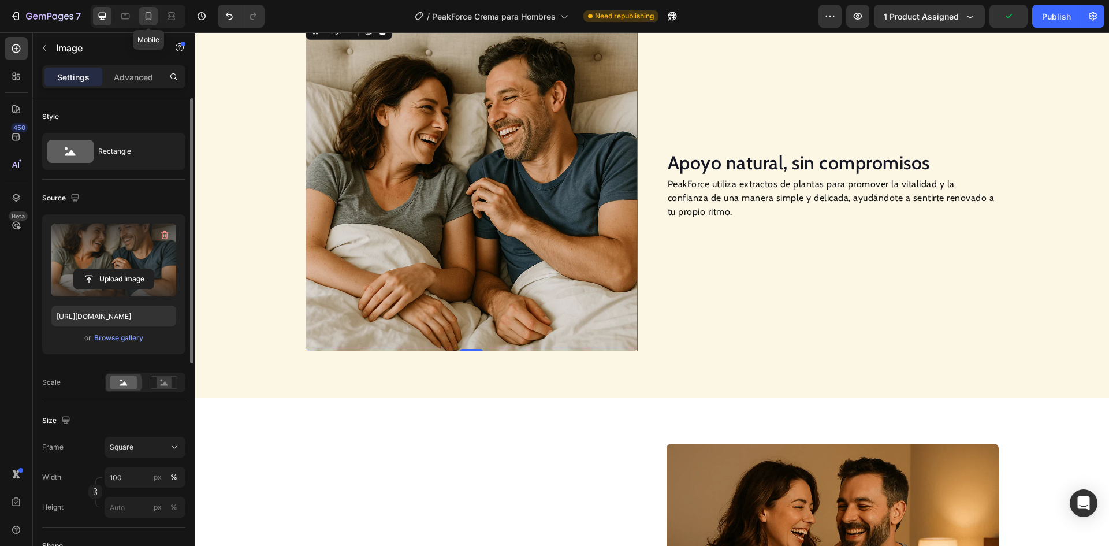
click at [151, 18] on icon at bounding box center [149, 16] width 6 height 8
type input "[URL][DOMAIN_NAME]"
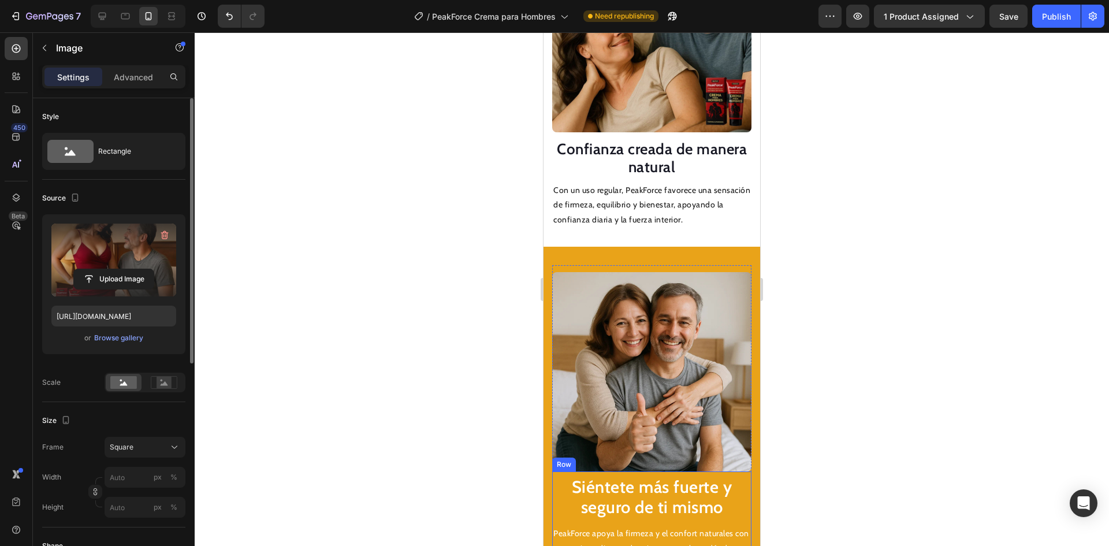
scroll to position [1811, 0]
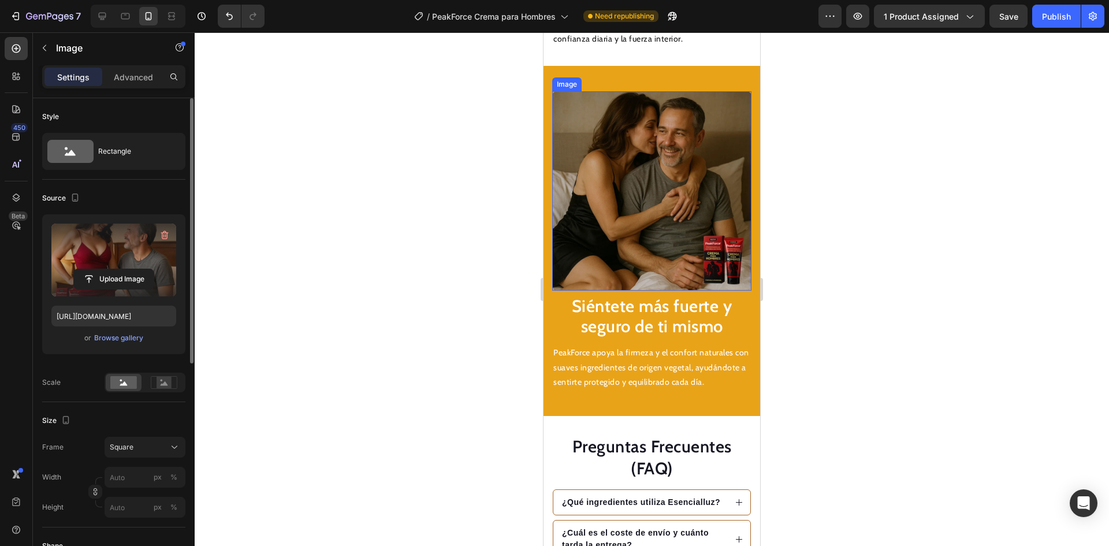
click at [641, 219] on img at bounding box center [651, 190] width 199 height 199
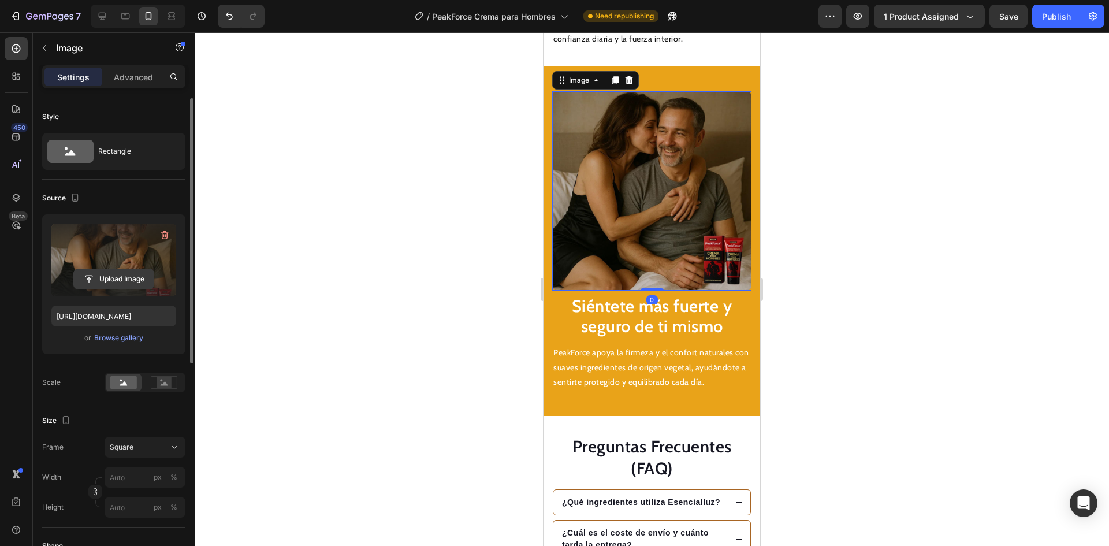
click at [91, 277] on input "file" at bounding box center [114, 279] width 80 height 20
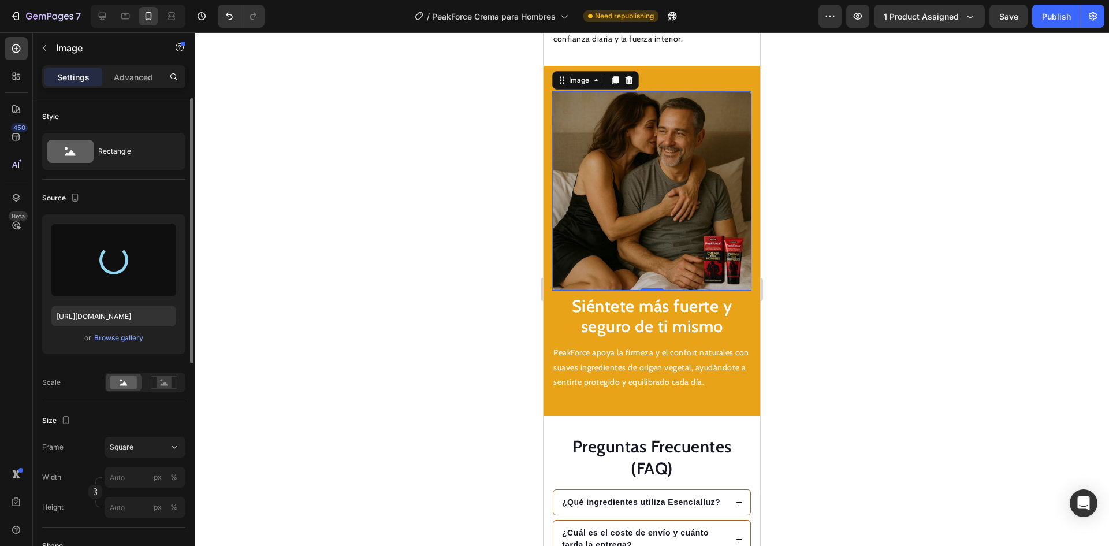
type input "[URL][DOMAIN_NAME]"
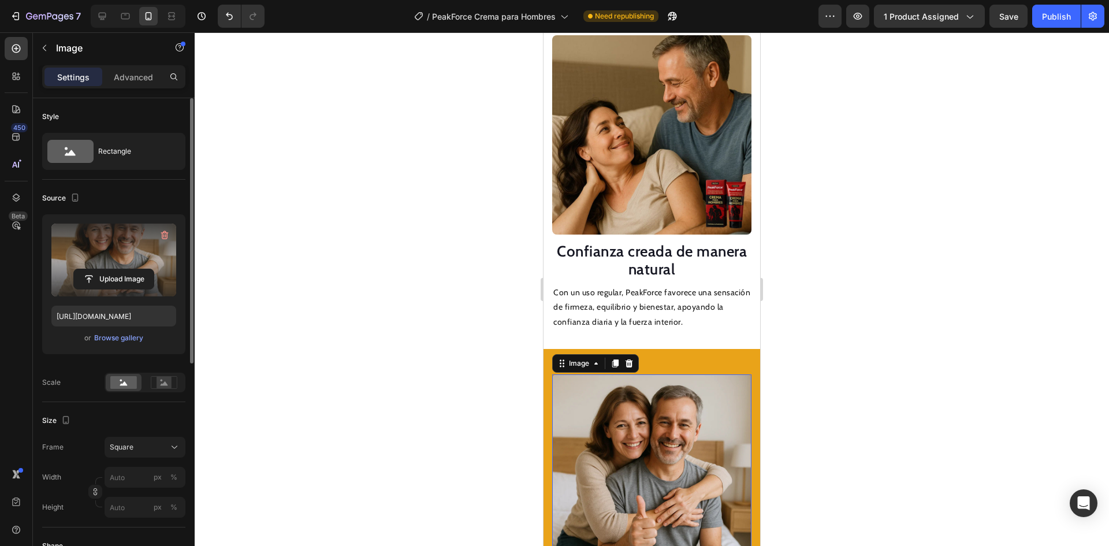
scroll to position [1522, 0]
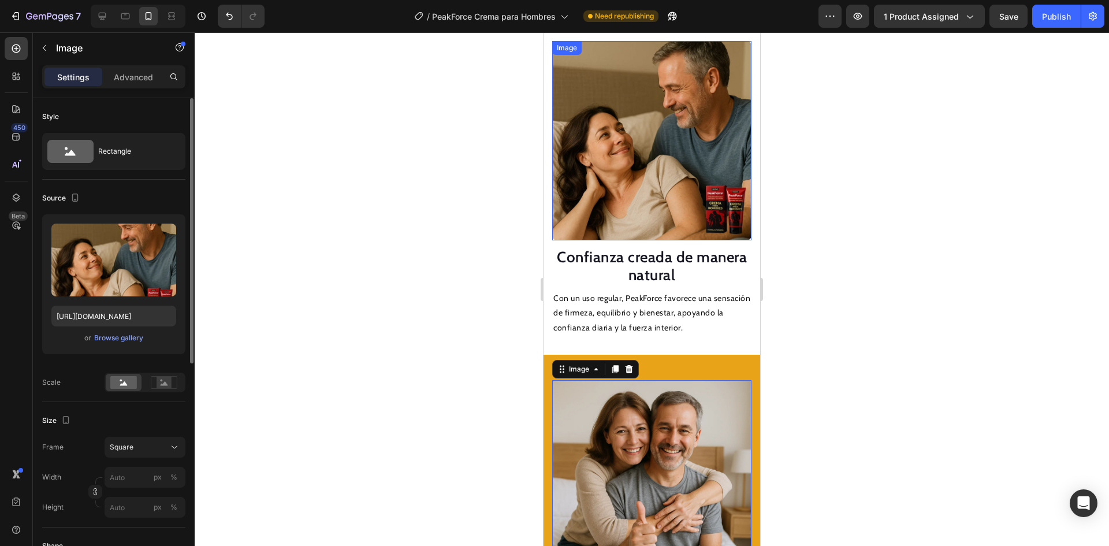
click at [647, 161] on img at bounding box center [651, 140] width 199 height 199
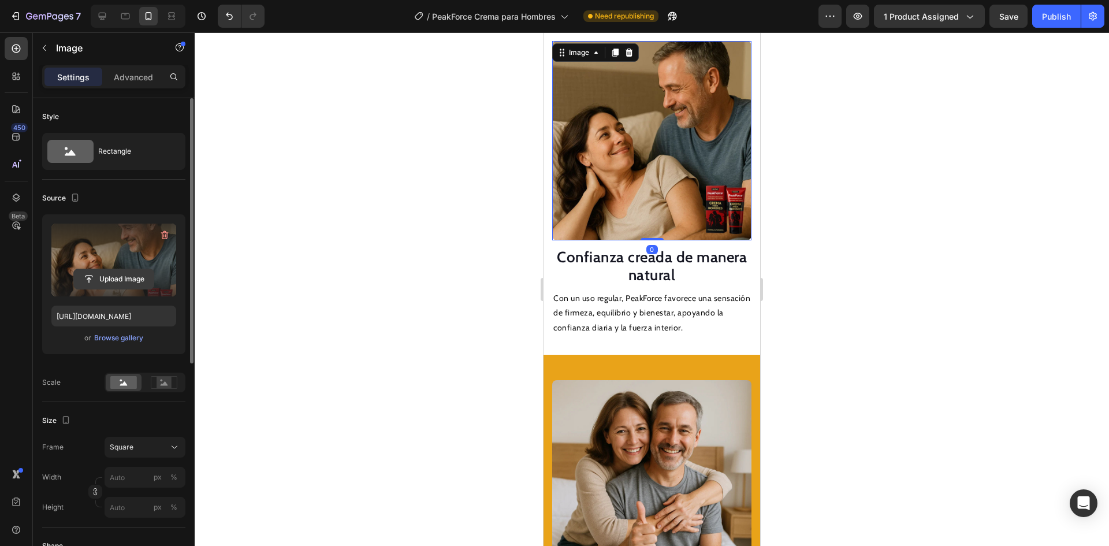
click at [109, 278] on input "file" at bounding box center [114, 279] width 80 height 20
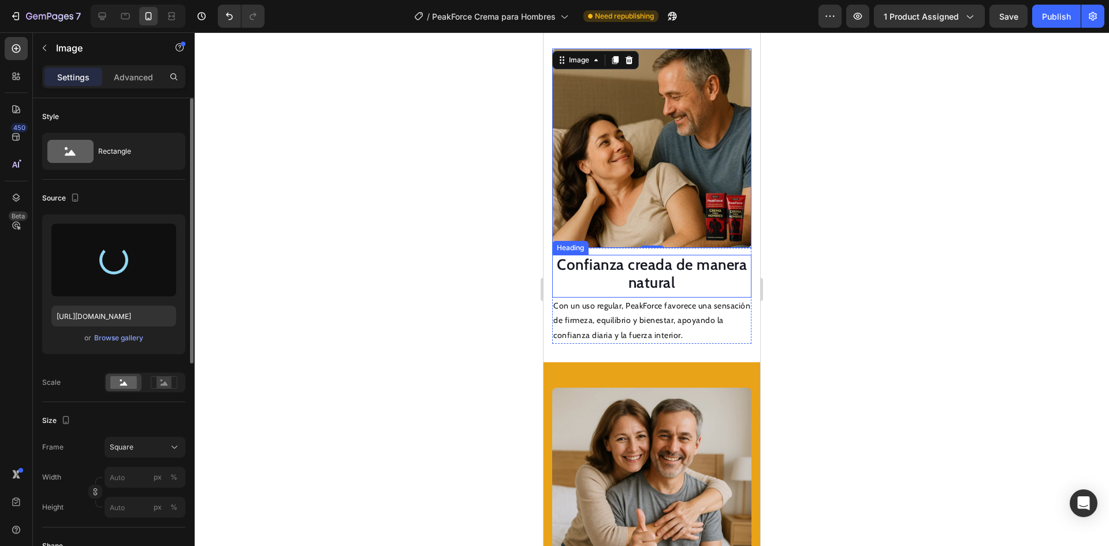
type input "[URL][DOMAIN_NAME]"
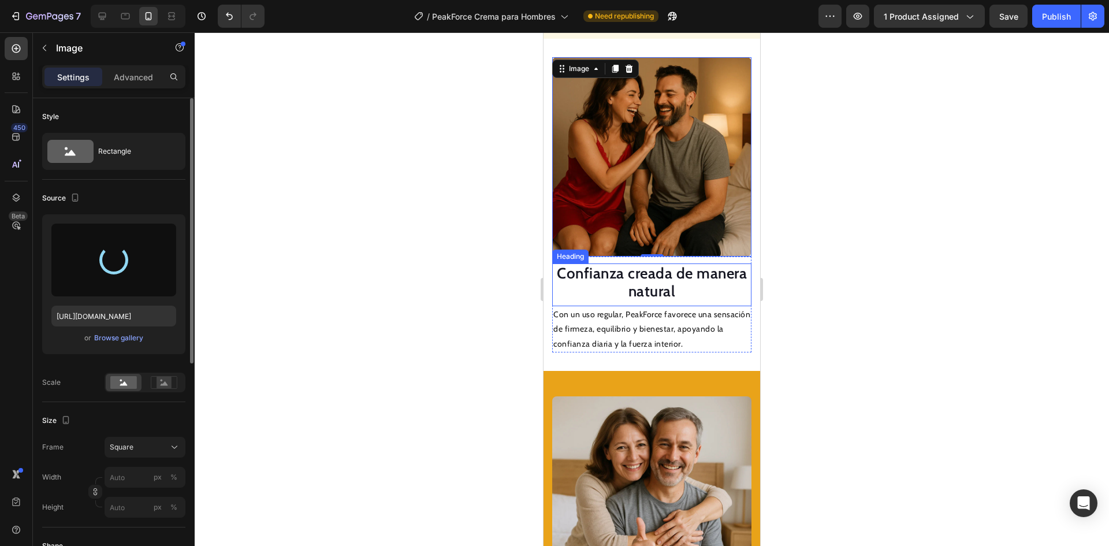
scroll to position [1291, 0]
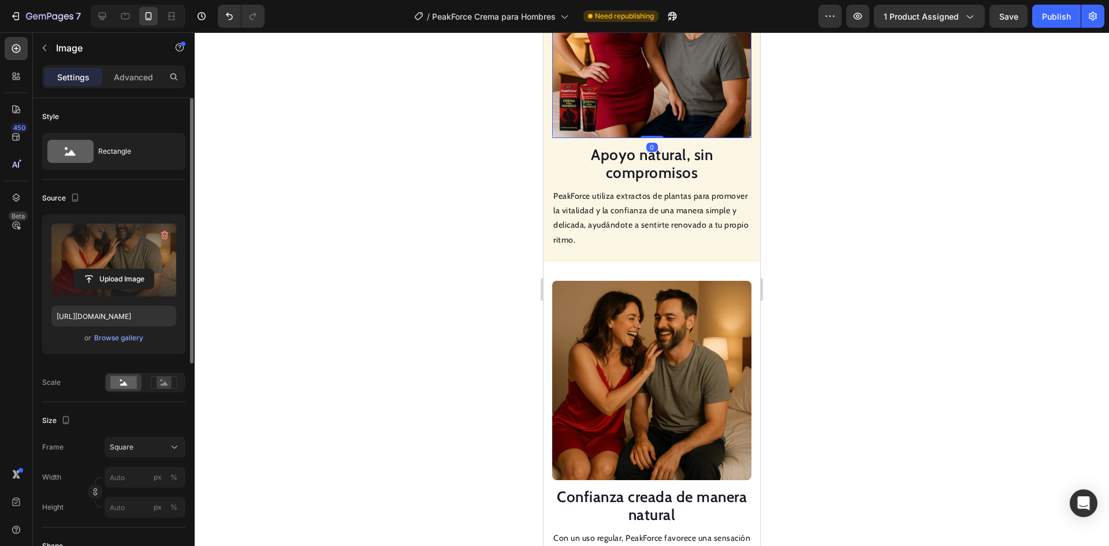
click at [629, 88] on img at bounding box center [651, 38] width 199 height 199
click at [130, 274] on input "file" at bounding box center [114, 279] width 80 height 20
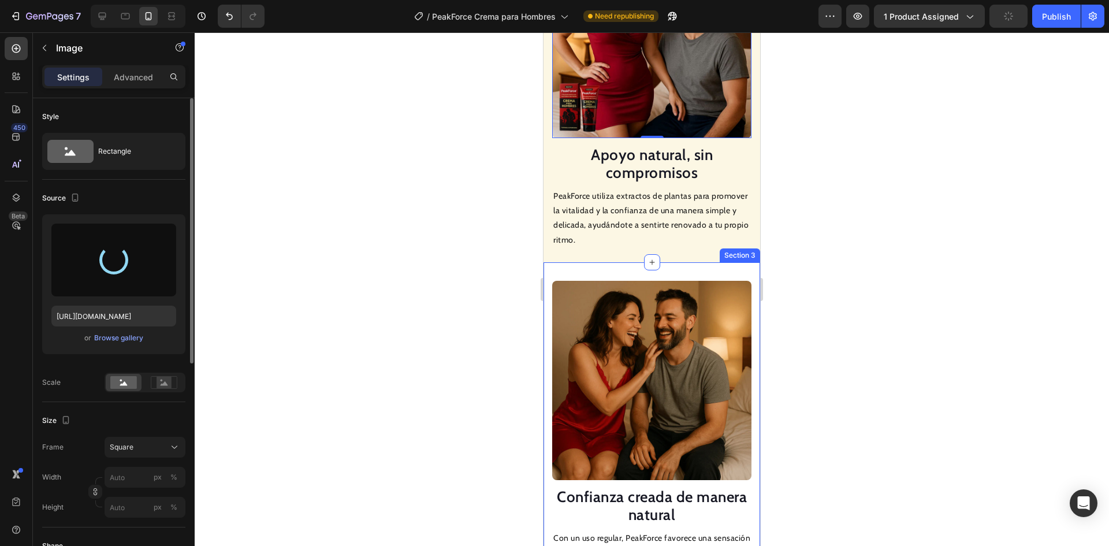
type input "[URL][DOMAIN_NAME]"
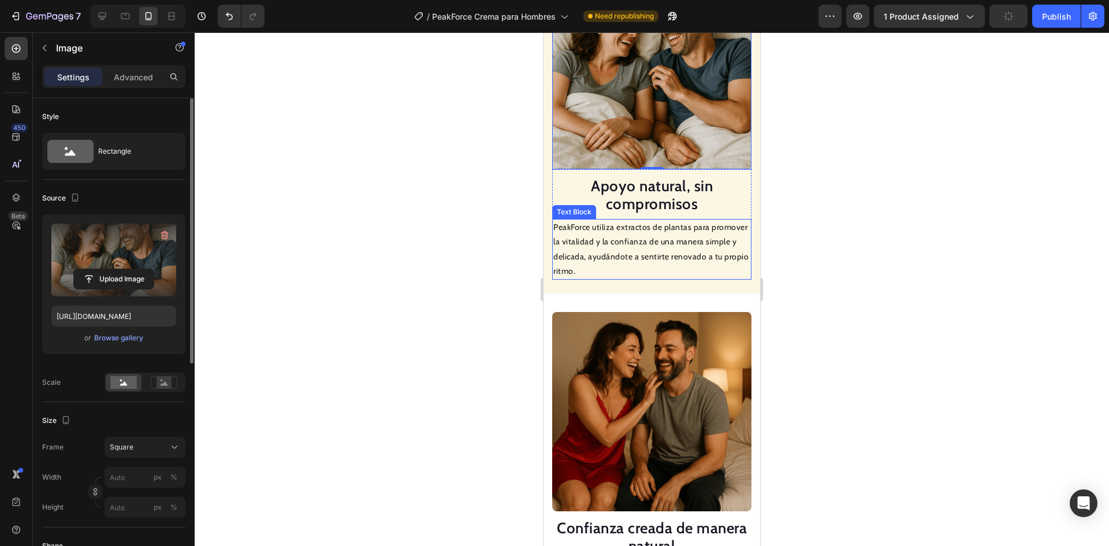
scroll to position [1060, 0]
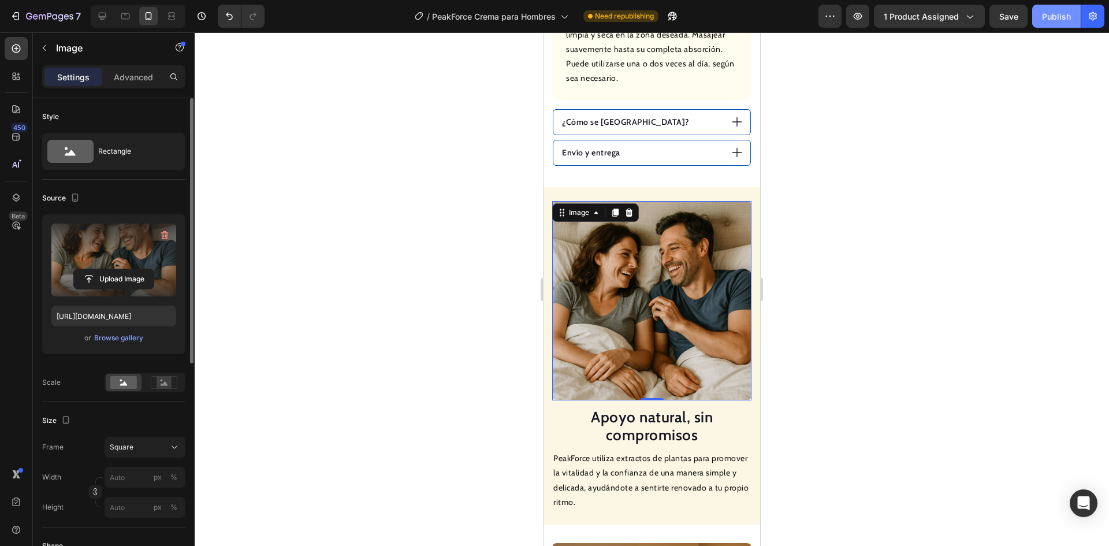
click at [1052, 17] on div "Publish" at bounding box center [1056, 16] width 29 height 12
